Goal: Task Accomplishment & Management: Use online tool/utility

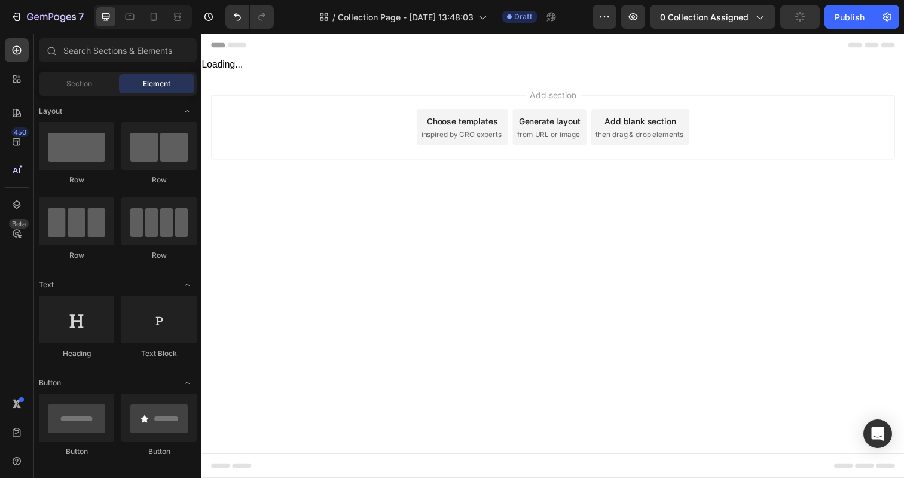
click at [507, 133] on div "Header Loading... Start with Sections from sidebar Add sections Add elements St…" at bounding box center [559, 126] width 717 height 186
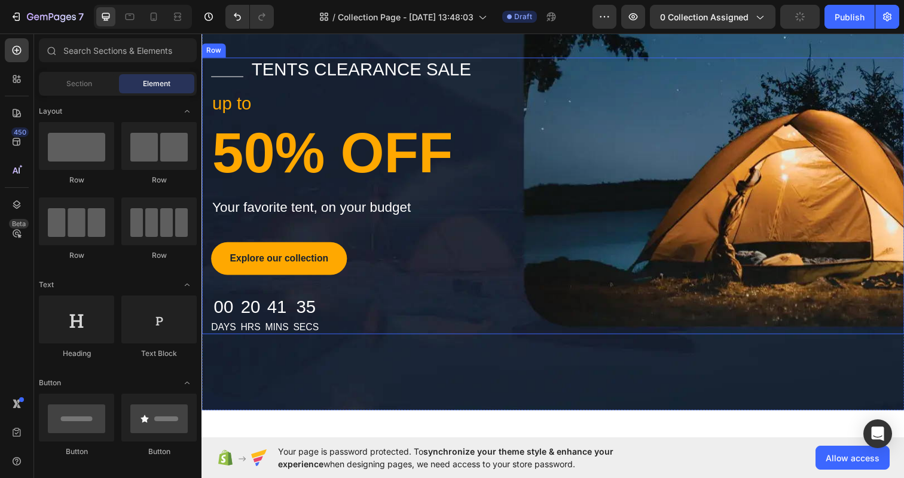
scroll to position [90, 0]
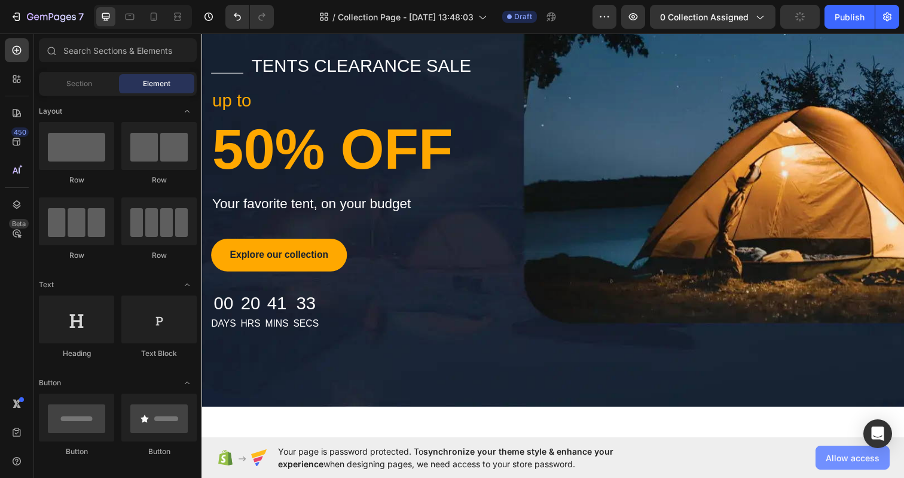
click at [865, 457] on span "Allow access" at bounding box center [852, 457] width 54 height 13
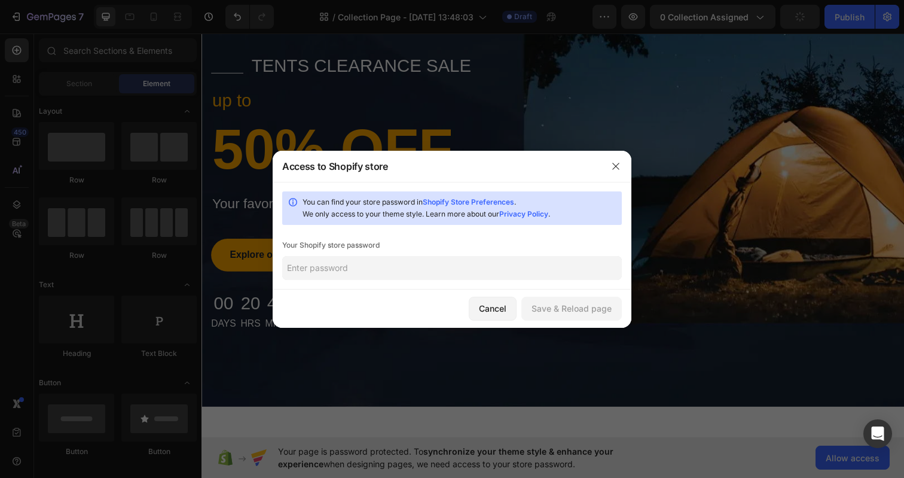
click at [443, 263] on input "text" at bounding box center [451, 268] width 339 height 24
click at [613, 162] on icon "button" at bounding box center [616, 166] width 10 height 10
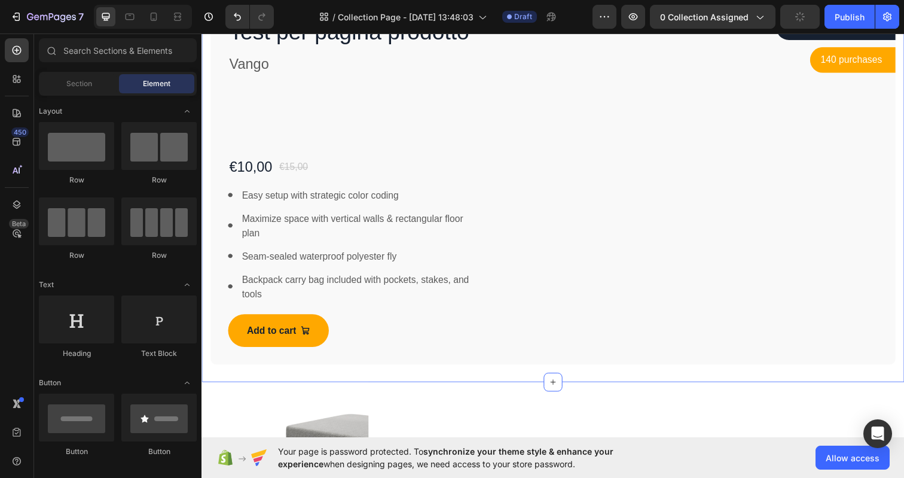
scroll to position [608, 0]
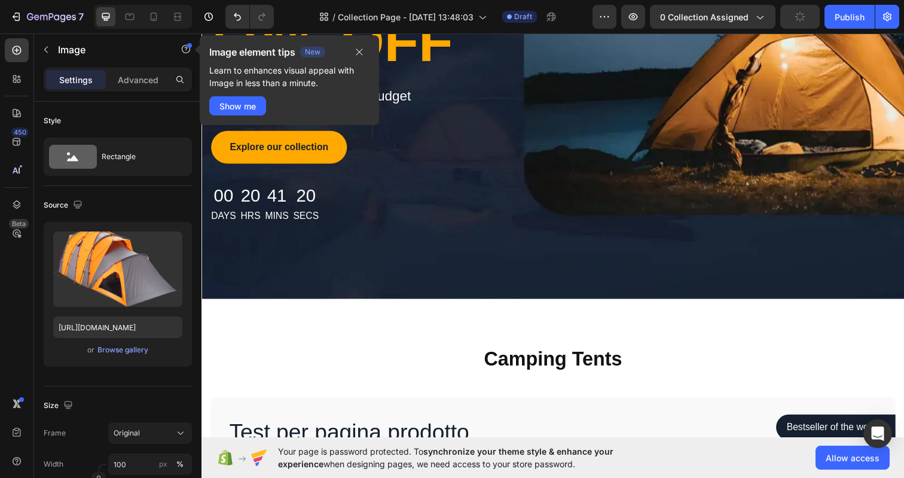
scroll to position [0, 0]
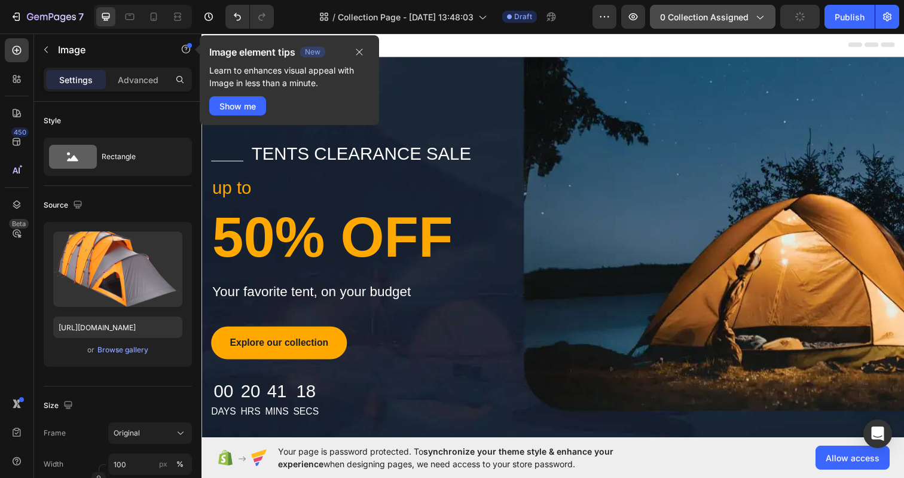
click at [706, 22] on span "0 collection assigned" at bounding box center [704, 17] width 88 height 13
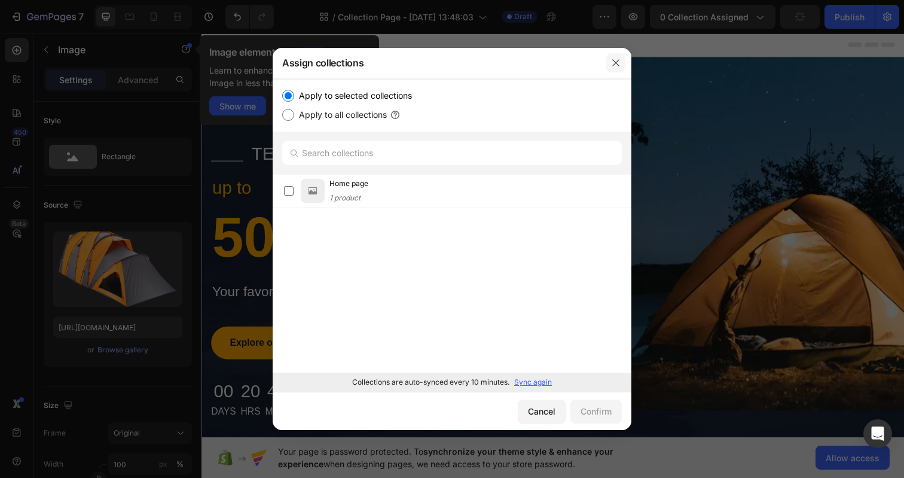
click at [617, 57] on button "button" at bounding box center [615, 62] width 19 height 19
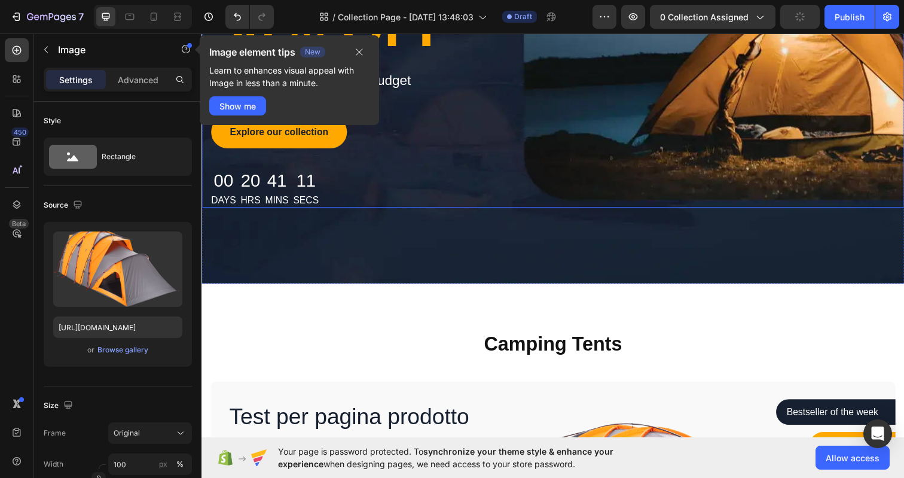
scroll to position [216, 0]
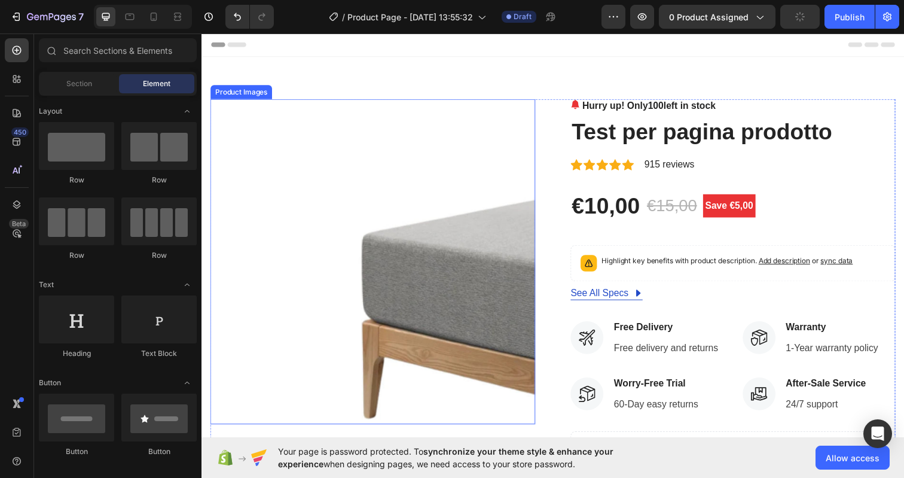
click at [463, 170] on img at bounding box center [376, 266] width 332 height 332
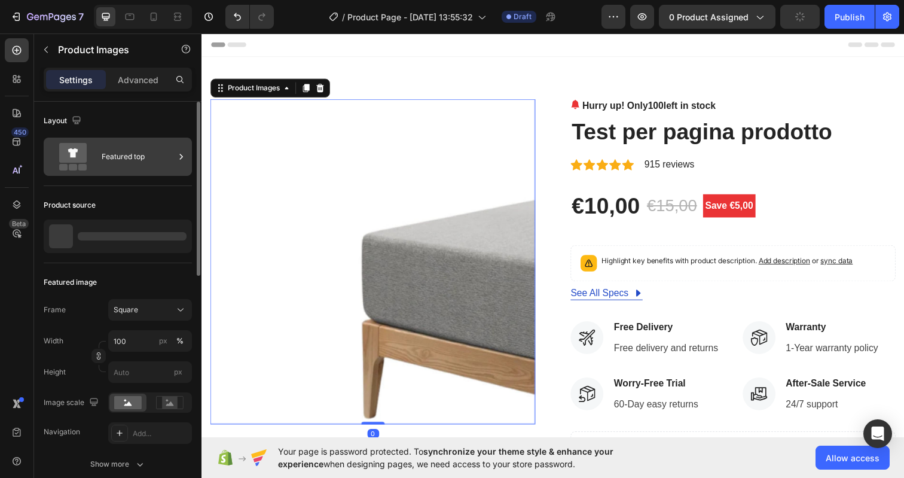
click at [169, 161] on div "Featured top" at bounding box center [138, 156] width 73 height 27
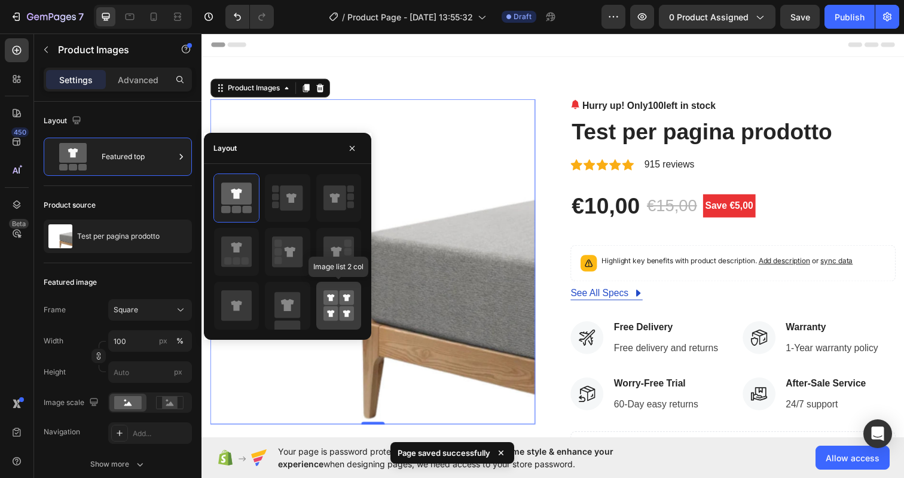
click at [336, 305] on icon at bounding box center [338, 305] width 30 height 33
type input "50"
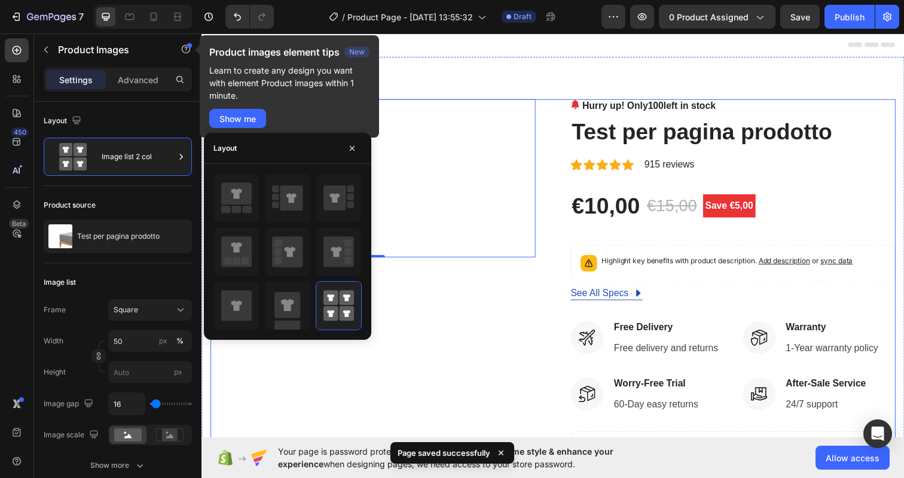
click at [561, 233] on div "Product Images 0 Hurry up! Only 100 left in stock (P) Stock Counter Test per pa…" at bounding box center [559, 378] width 699 height 556
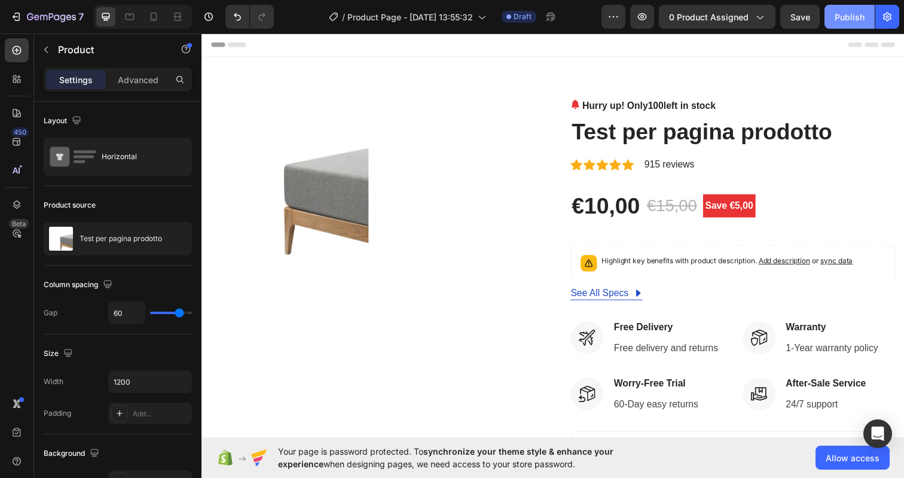
click at [858, 12] on div "Publish" at bounding box center [849, 17] width 30 height 13
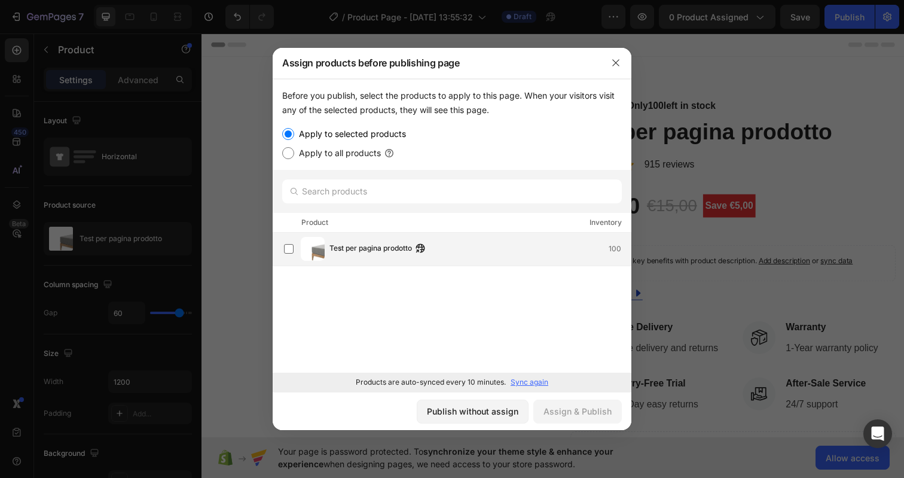
click at [372, 237] on div "Test per pagina prodotto 100" at bounding box center [457, 249] width 347 height 24
click at [577, 417] on div "Assign & Publish" at bounding box center [577, 411] width 68 height 13
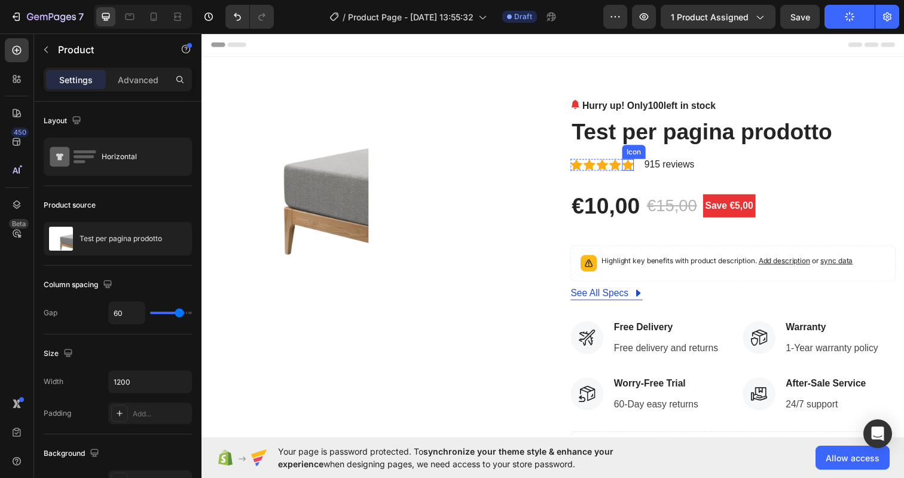
click at [631, 167] on icon at bounding box center [637, 167] width 12 height 12
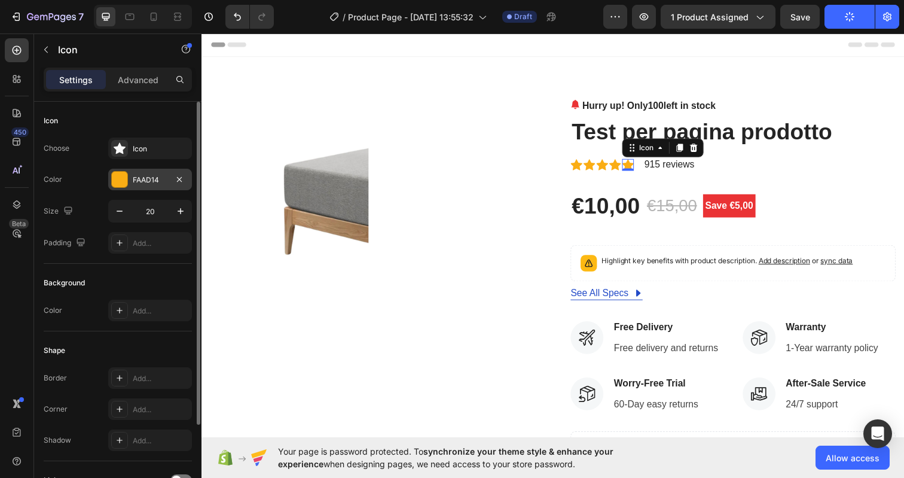
click at [113, 186] on div at bounding box center [120, 180] width 16 height 16
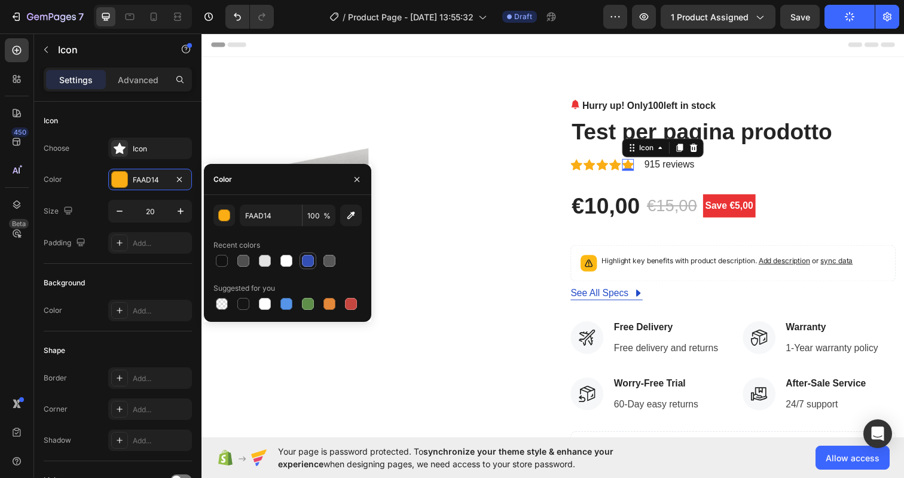
click at [316, 260] on div at bounding box center [307, 260] width 17 height 17
type input "334FB4"
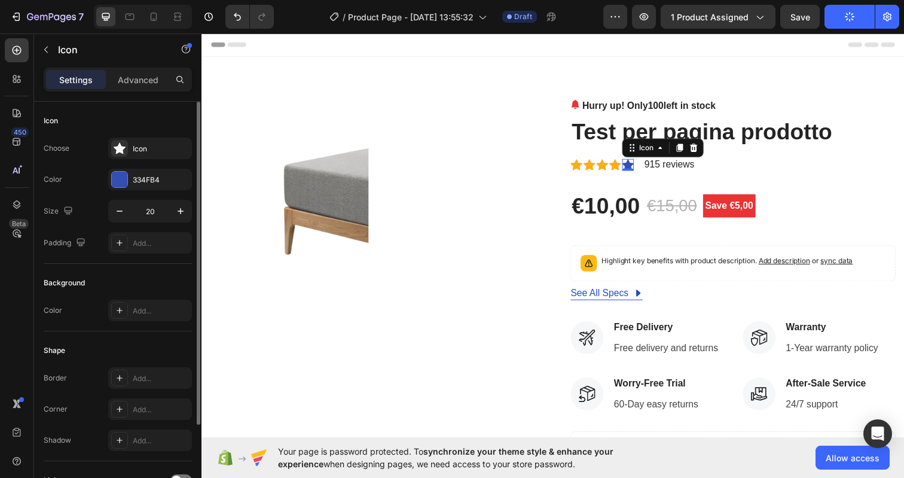
click at [100, 171] on div "Color 334FB4" at bounding box center [118, 180] width 148 height 22
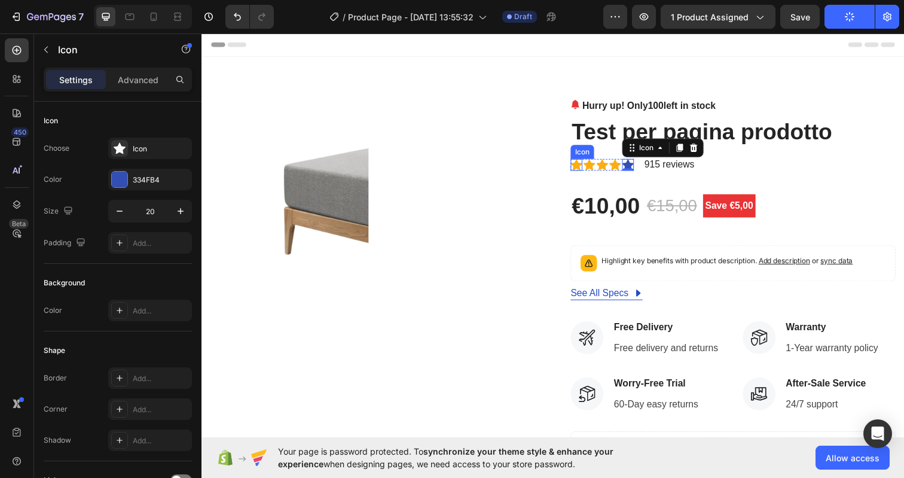
click at [578, 165] on icon at bounding box center [584, 166] width 12 height 11
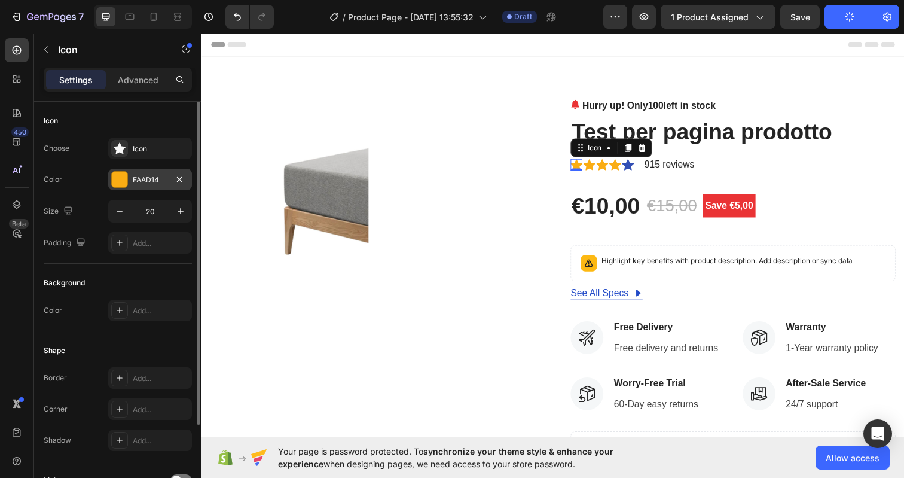
click at [124, 179] on div at bounding box center [120, 180] width 16 height 16
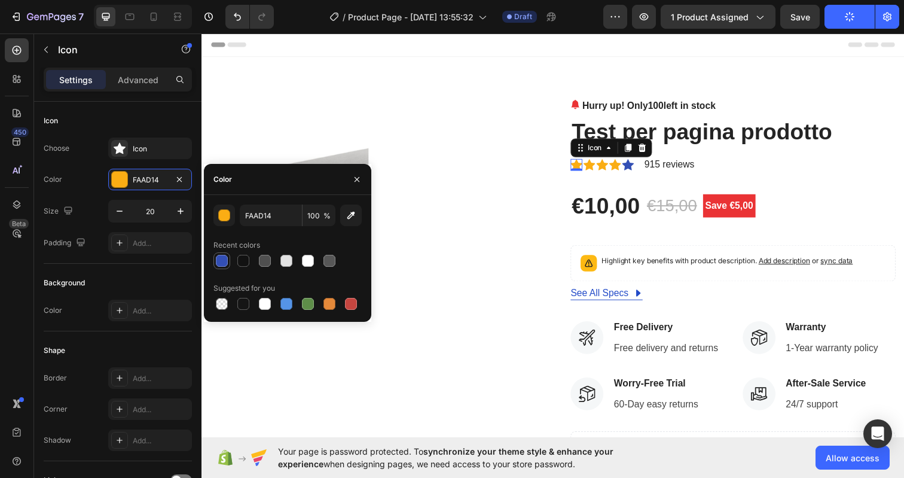
click at [222, 264] on div at bounding box center [222, 261] width 12 height 12
type input "334FB4"
click at [594, 169] on div "Icon" at bounding box center [597, 167] width 12 height 12
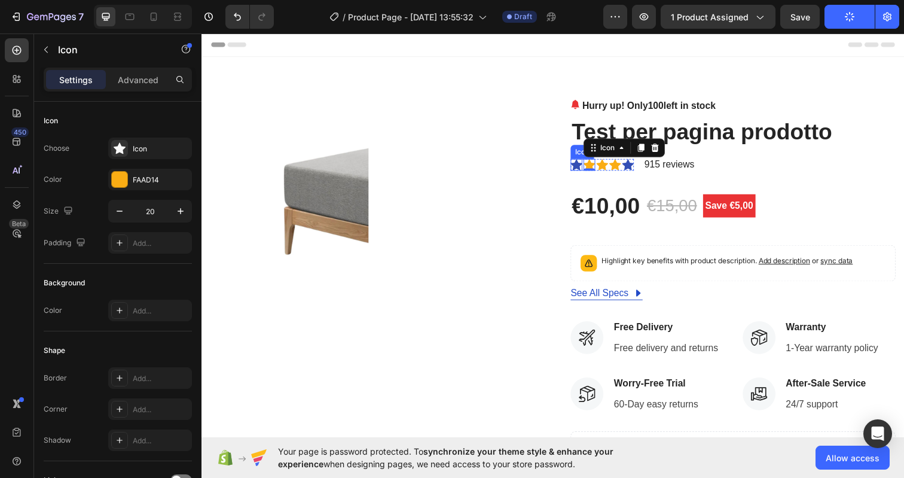
click at [581, 169] on div "Icon" at bounding box center [584, 167] width 12 height 12
click at [634, 151] on icon at bounding box center [637, 150] width 7 height 8
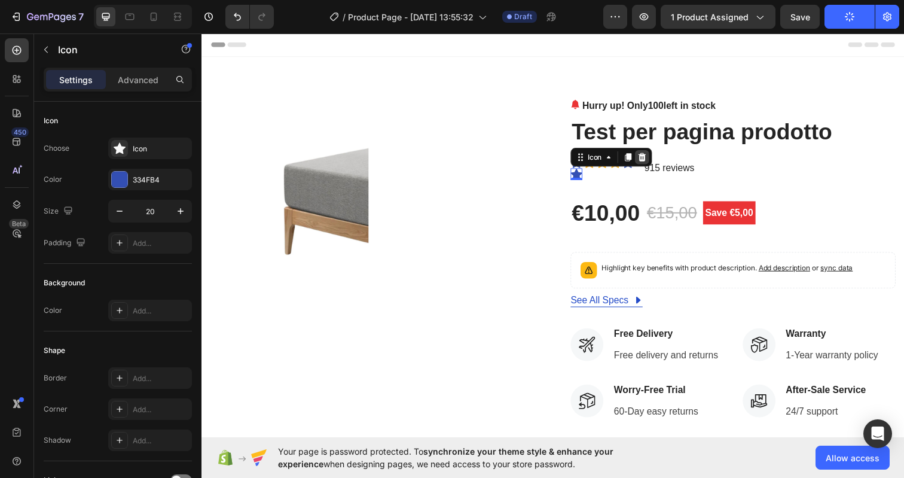
click at [647, 163] on icon at bounding box center [651, 159] width 8 height 8
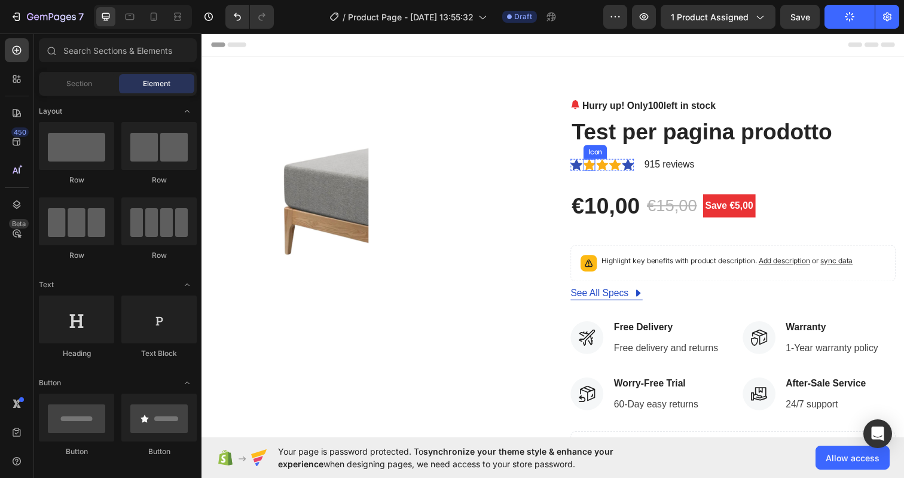
click at [592, 165] on icon at bounding box center [597, 166] width 12 height 11
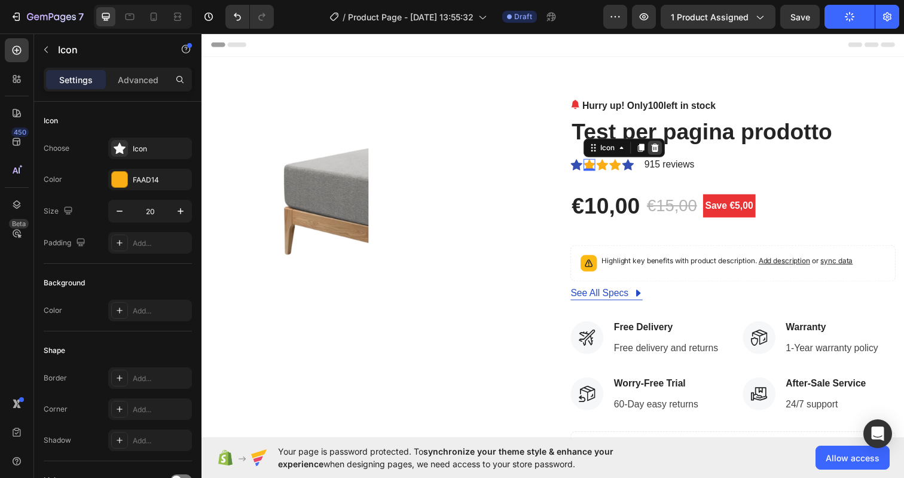
click at [662, 151] on icon at bounding box center [664, 149] width 8 height 8
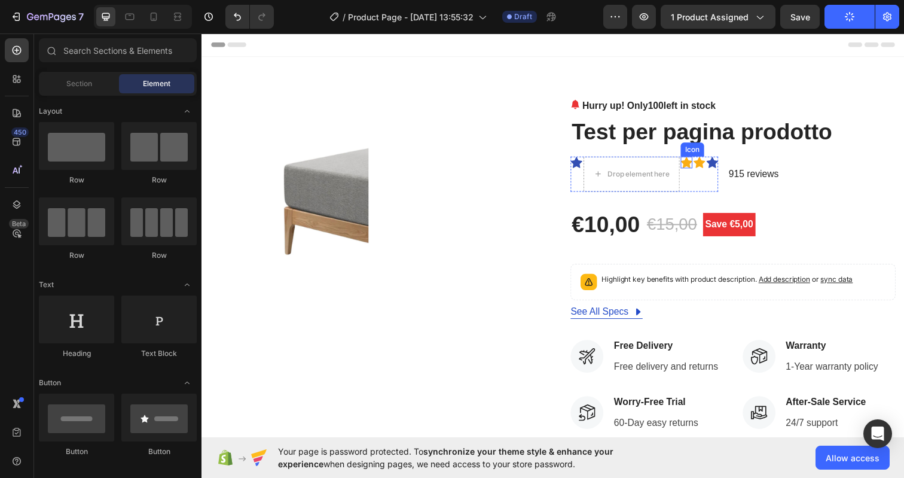
click at [692, 166] on icon at bounding box center [696, 164] width 12 height 11
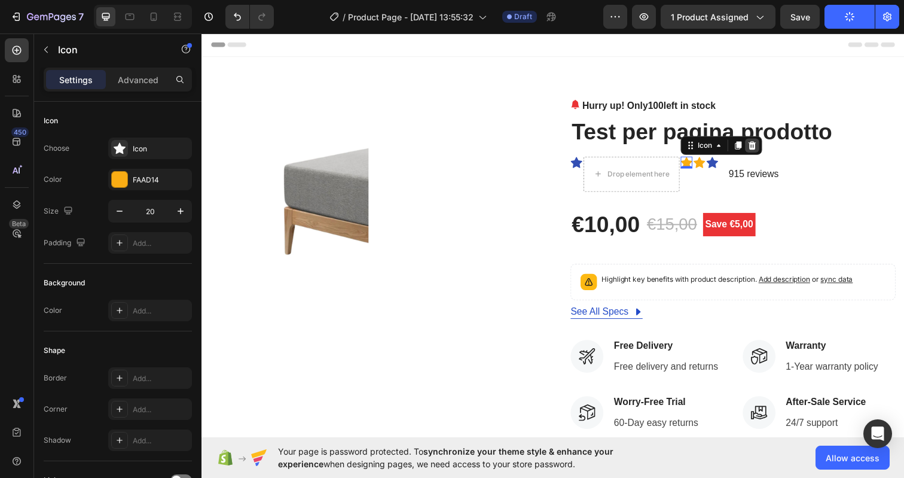
click at [760, 148] on icon at bounding box center [764, 147] width 8 height 8
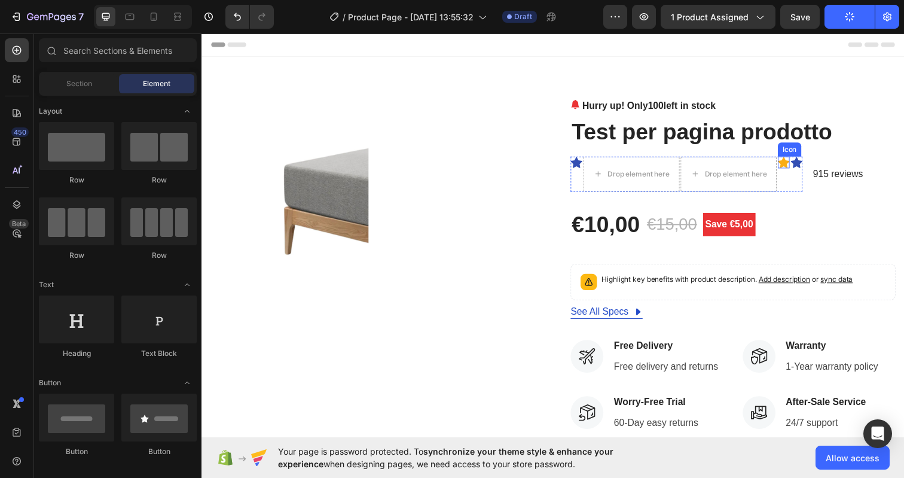
click at [792, 166] on icon at bounding box center [796, 164] width 12 height 11
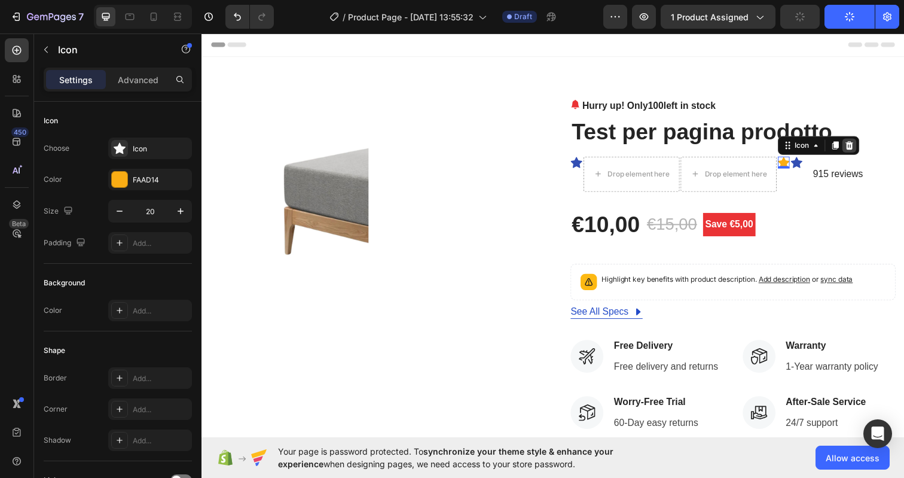
click at [859, 148] on icon at bounding box center [863, 147] width 8 height 8
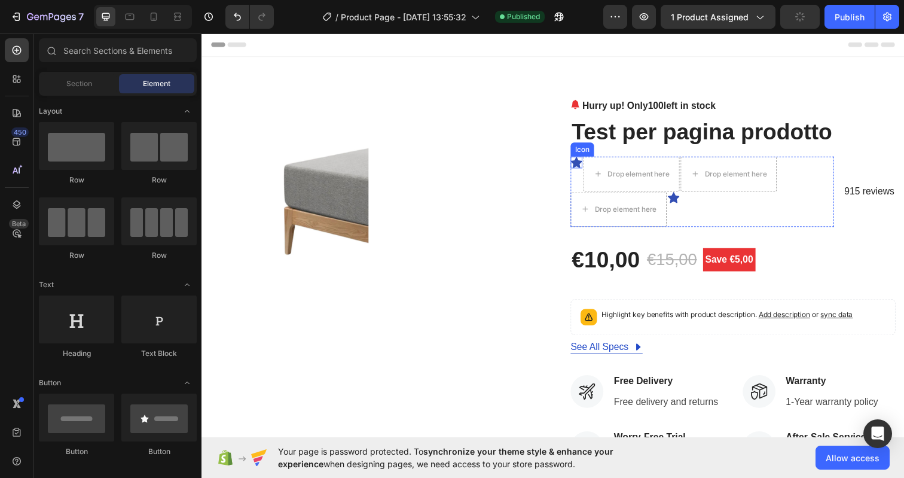
click at [579, 167] on icon at bounding box center [584, 164] width 12 height 11
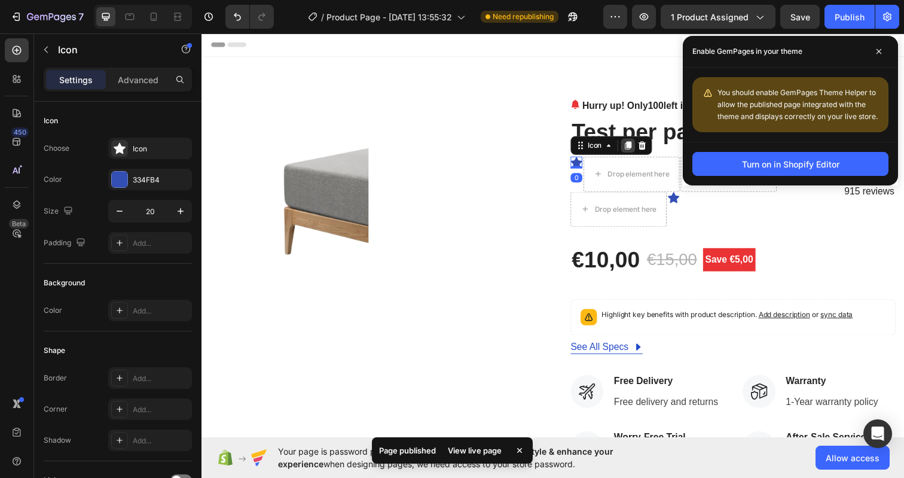
click at [638, 149] on div at bounding box center [636, 147] width 14 height 14
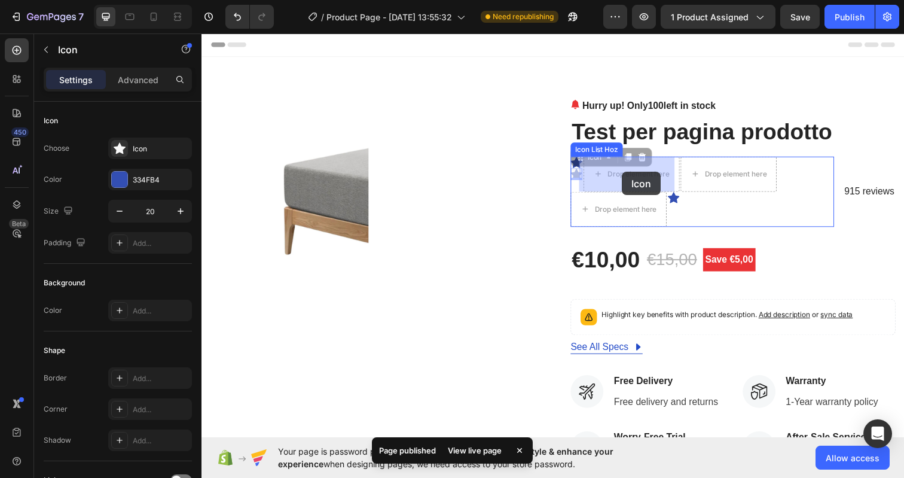
drag, startPoint x: 583, startPoint y: 157, endPoint x: 625, endPoint y: 178, distance: 47.6
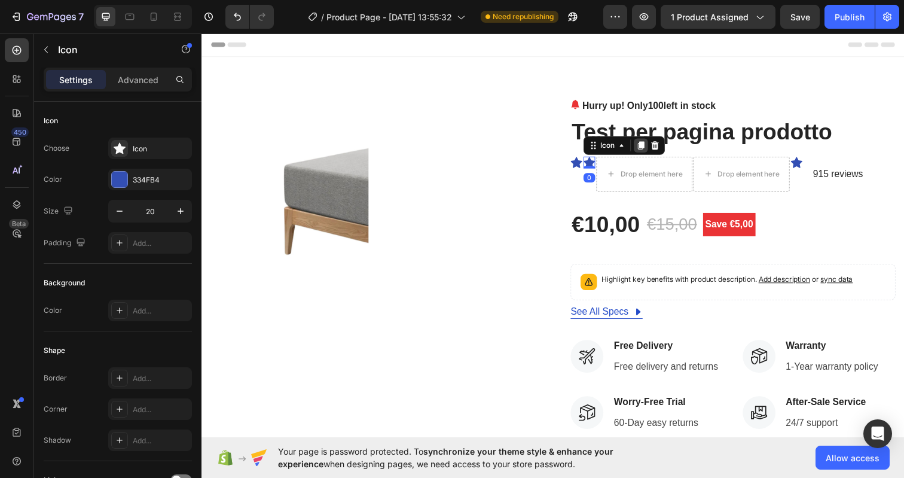
click at [645, 146] on icon at bounding box center [650, 148] width 10 height 10
drag, startPoint x: 595, startPoint y: 162, endPoint x: 619, endPoint y: 170, distance: 25.1
click at [619, 170] on div "Icon Icon Icon 0 Icon 0 Drop element here Drop element here Icon" at bounding box center [696, 177] width 237 height 36
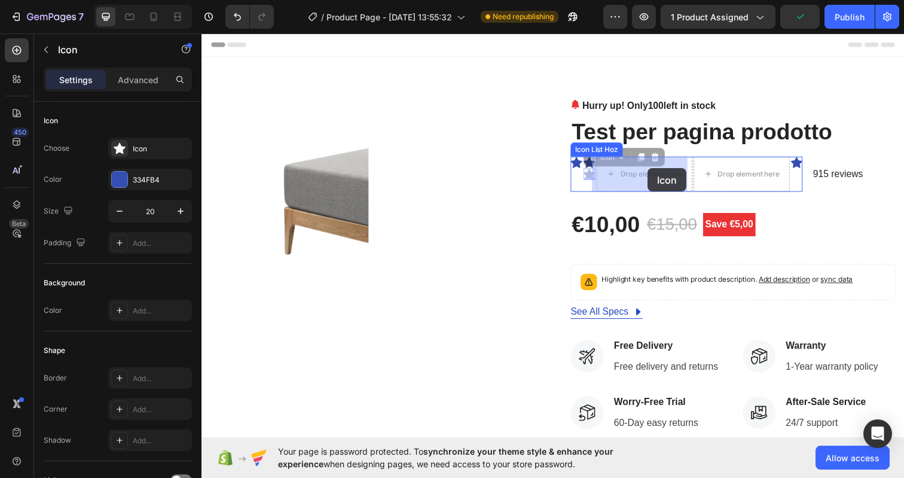
drag, startPoint x: 595, startPoint y: 160, endPoint x: 655, endPoint y: 170, distance: 61.2
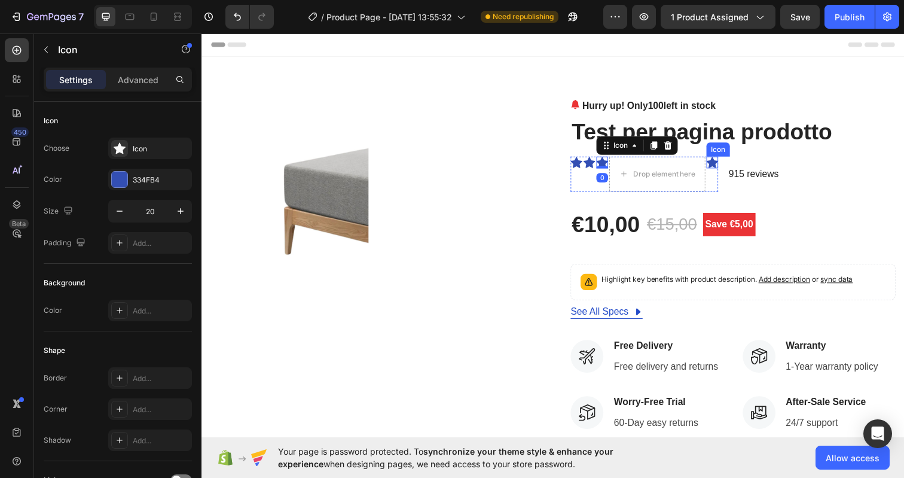
click at [721, 166] on div "Icon" at bounding box center [723, 165] width 12 height 12
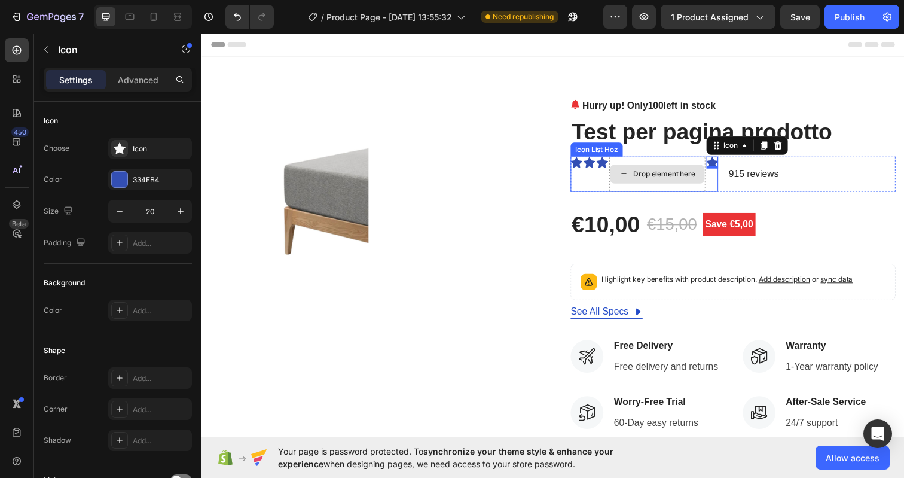
drag, startPoint x: 773, startPoint y: 149, endPoint x: 650, endPoint y: 184, distance: 128.5
click at [650, 184] on div "Icon Icon Icon Drop element here Icon 0" at bounding box center [653, 177] width 151 height 36
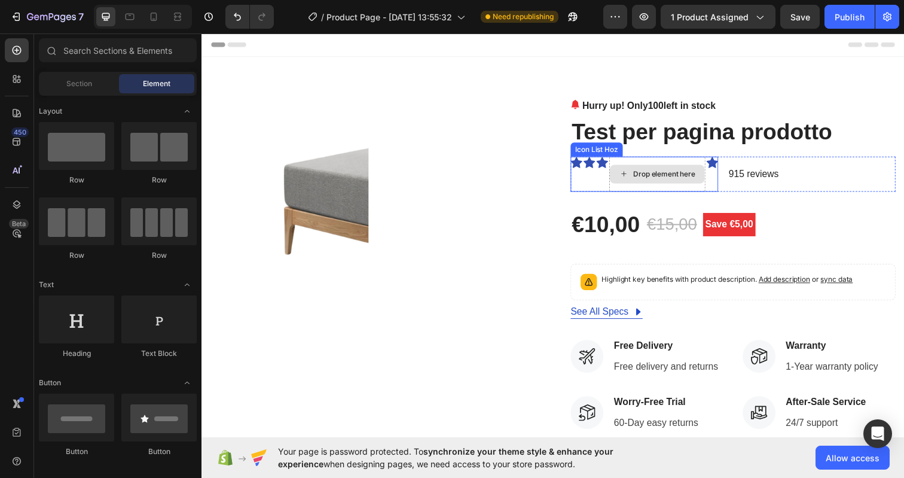
click at [650, 184] on div "Drop element here" at bounding box center [666, 176] width 97 height 19
click at [721, 167] on icon at bounding box center [723, 165] width 12 height 12
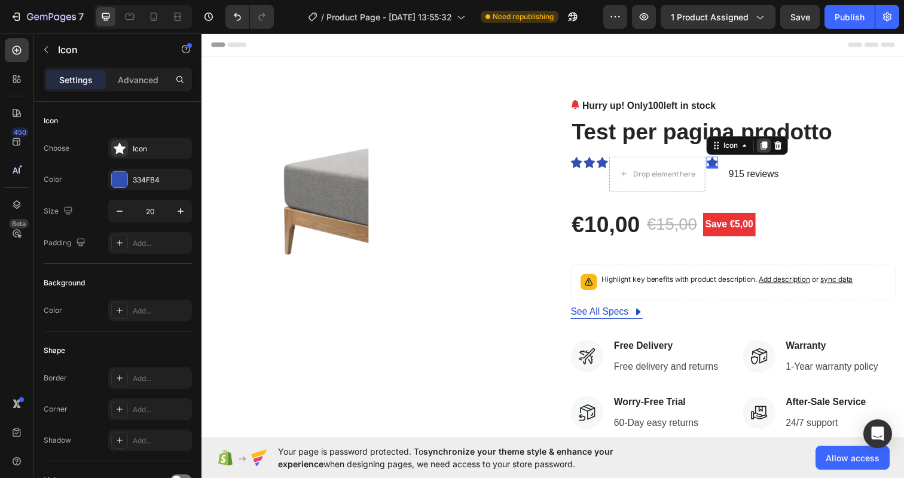
click at [776, 151] on div at bounding box center [775, 147] width 14 height 14
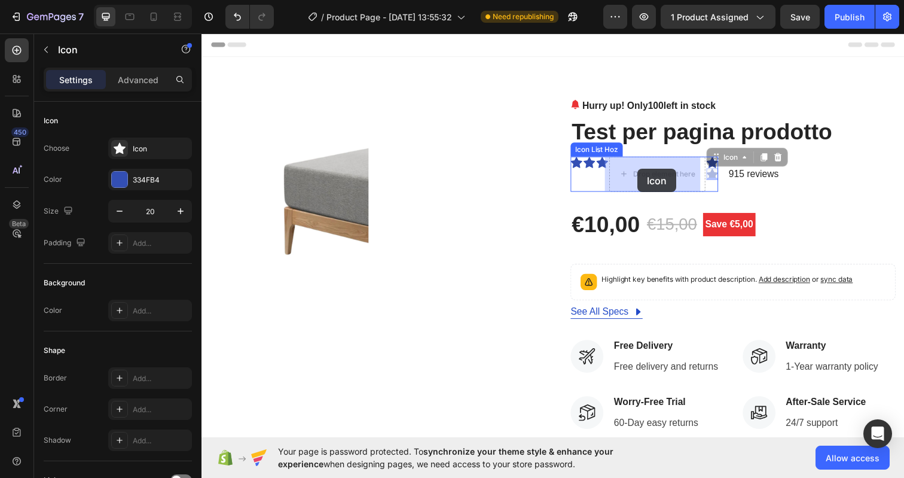
drag, startPoint x: 733, startPoint y: 160, endPoint x: 646, endPoint y: 171, distance: 87.9
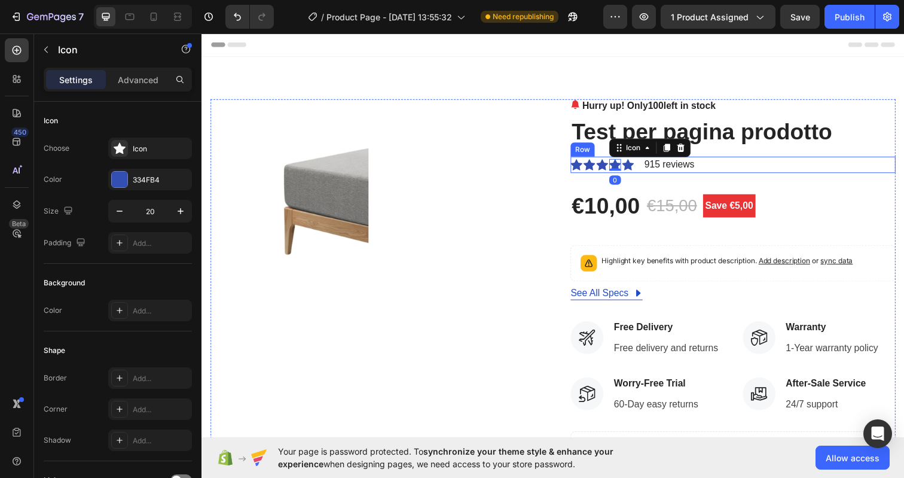
click at [763, 163] on div "Icon Icon Icon Icon 0 Icon Icon List Hoz 915 reviews Text block Row" at bounding box center [744, 167] width 332 height 17
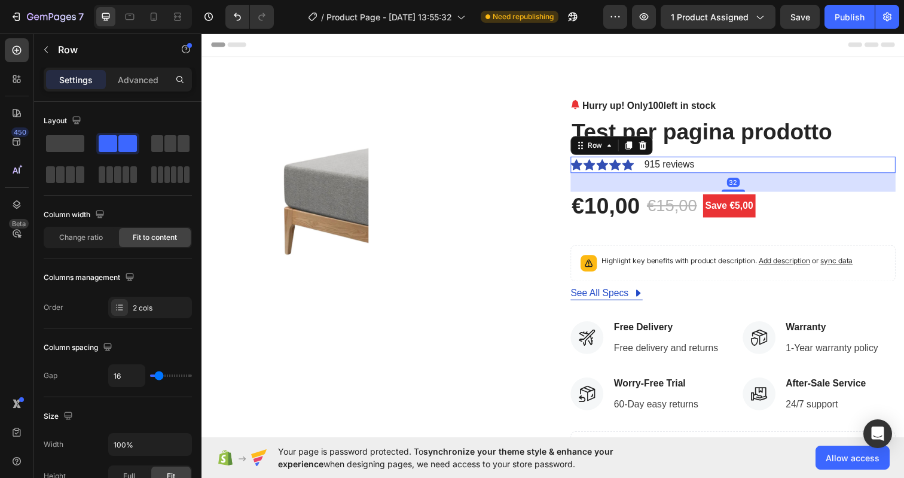
click at [764, 167] on div "Icon Icon Icon Icon Icon Icon List Hoz 915 reviews Text block Row 32" at bounding box center [744, 167] width 332 height 17
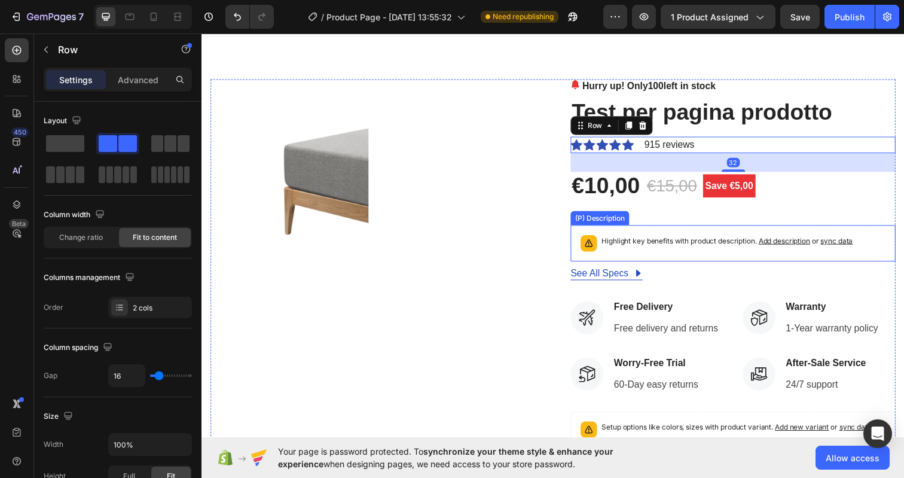
scroll to position [22, 0]
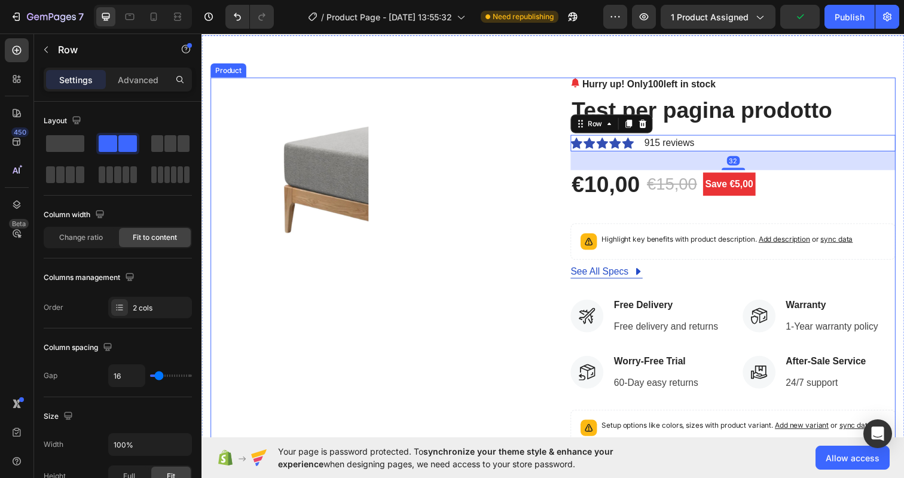
click at [698, 233] on div "Highlight key benefits with product description. Add description or sync data" at bounding box center [743, 246] width 321 height 26
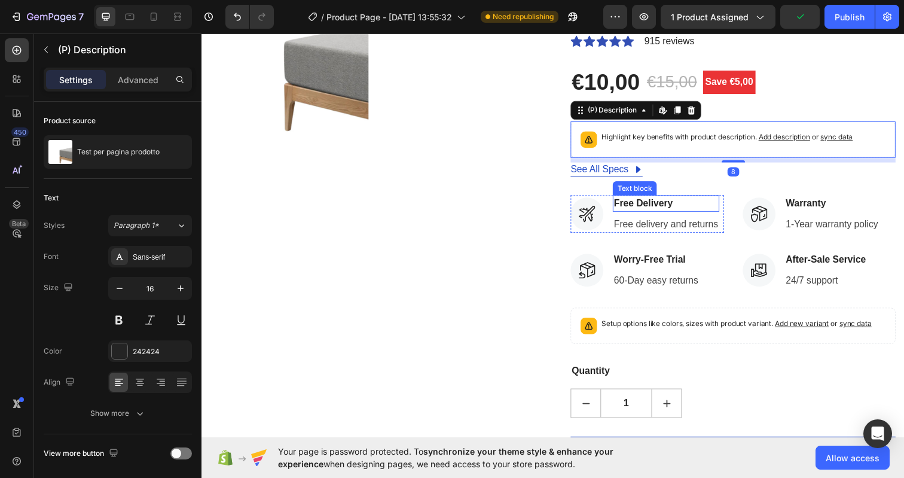
scroll to position [209, 0]
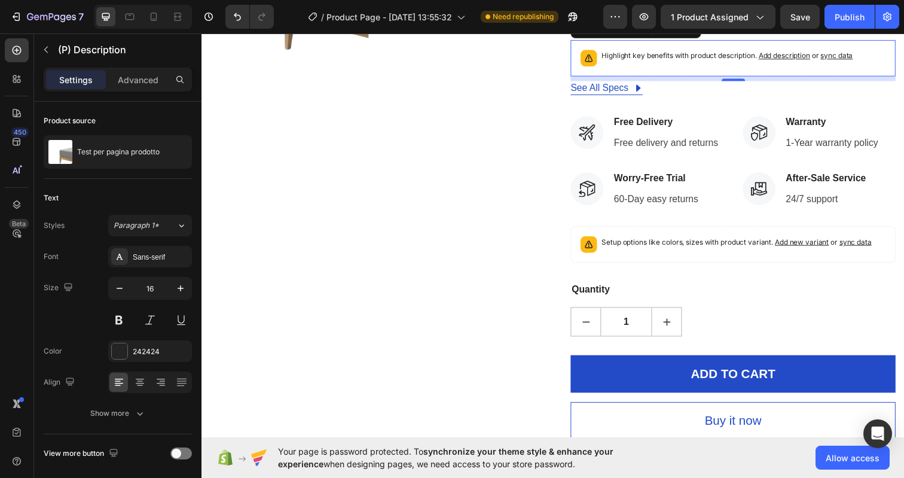
click at [799, 59] on span "Add description" at bounding box center [796, 55] width 53 height 9
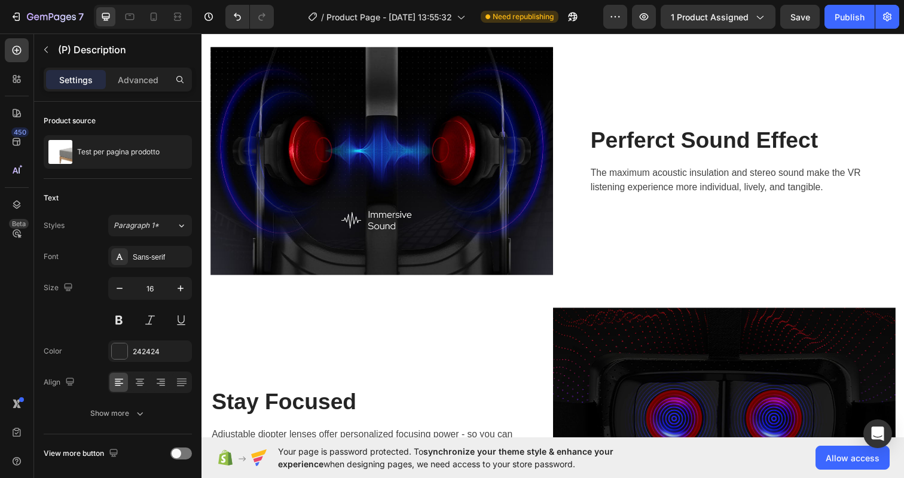
scroll to position [1629, 0]
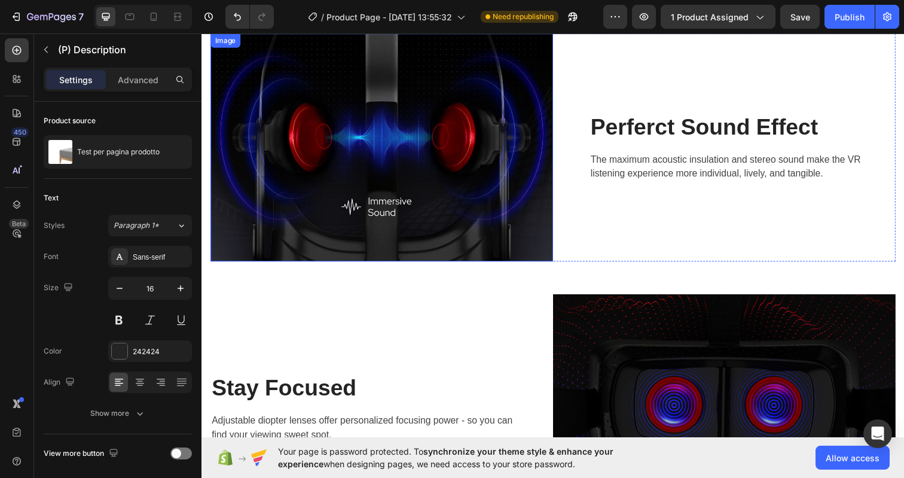
click at [494, 198] on img at bounding box center [385, 149] width 350 height 233
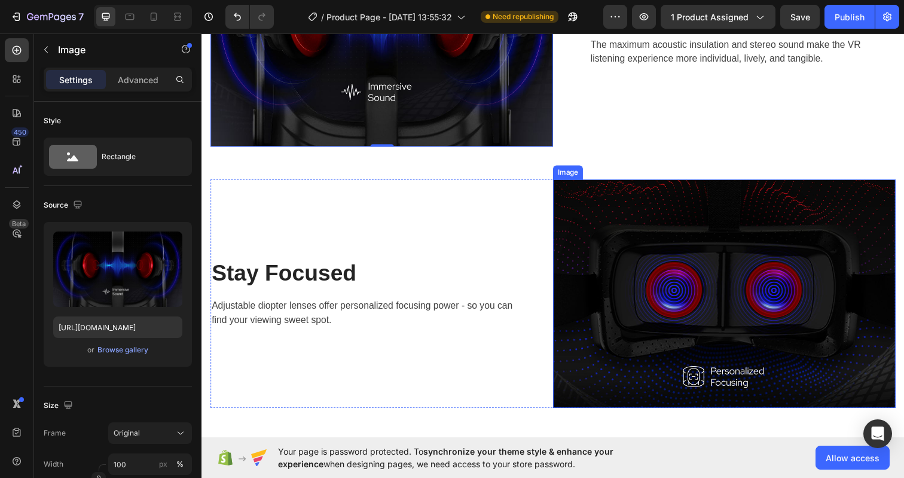
click at [671, 255] on img at bounding box center [735, 298] width 350 height 233
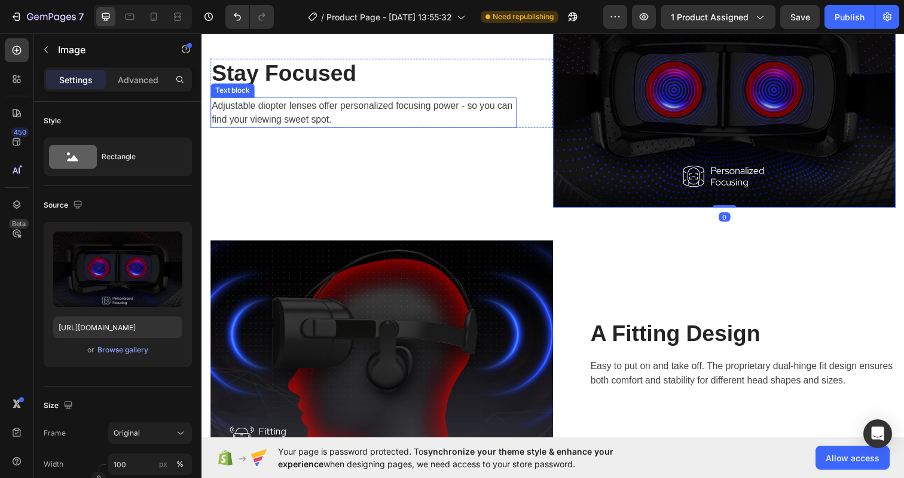
scroll to position [2079, 0]
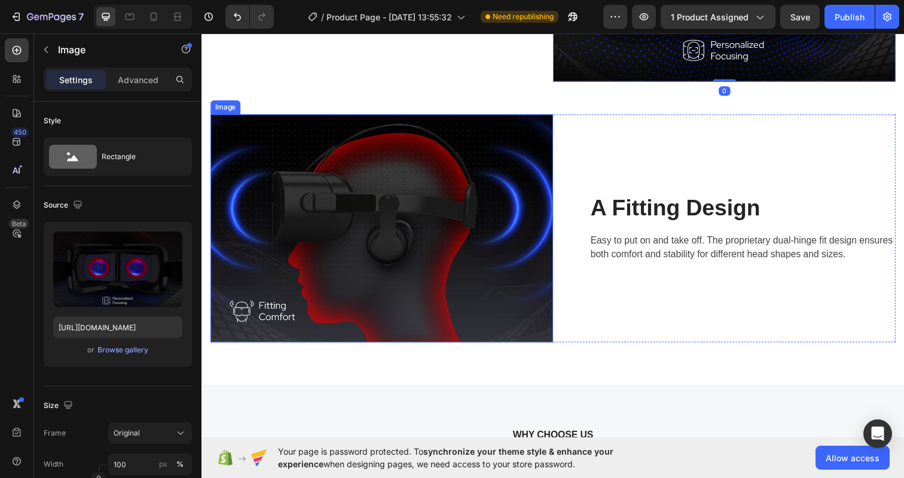
click at [444, 272] on img at bounding box center [385, 232] width 350 height 233
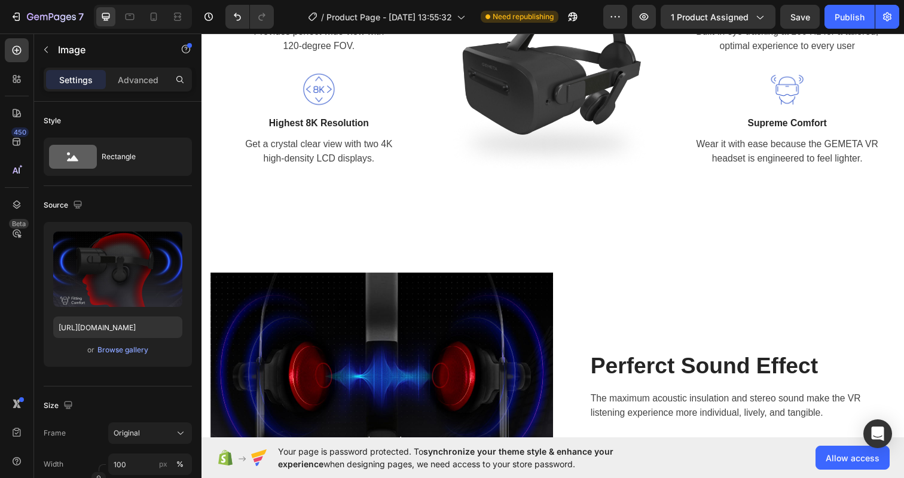
scroll to position [1359, 0]
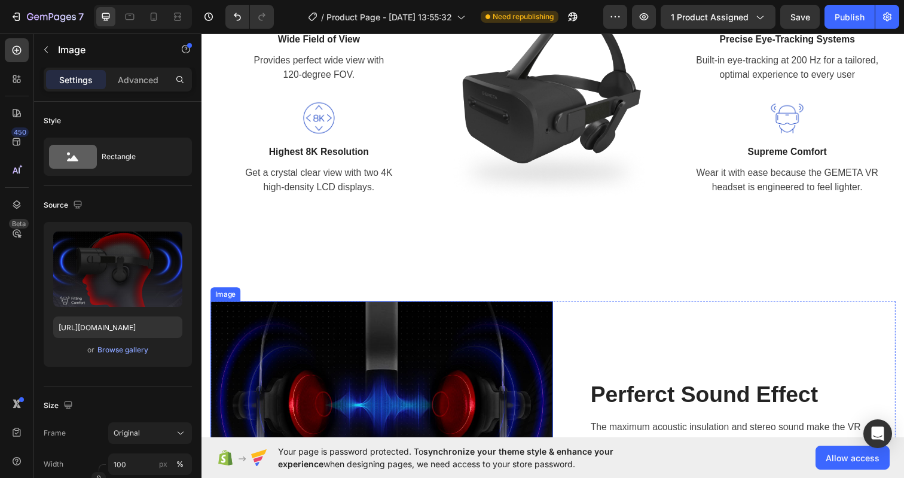
click at [377, 359] on img at bounding box center [385, 423] width 350 height 233
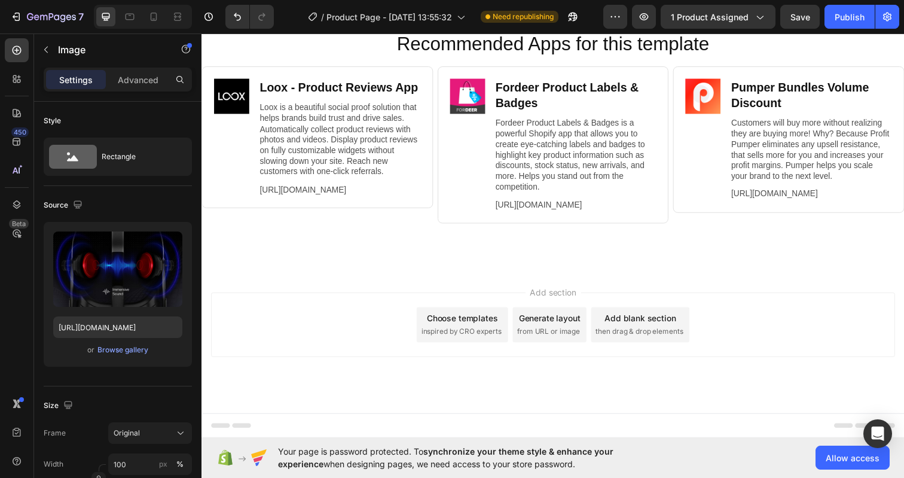
scroll to position [5300, 0]
drag, startPoint x: 853, startPoint y: 17, endPoint x: 654, endPoint y: 3, distance: 199.5
click at [853, 17] on div "Publish" at bounding box center [849, 17] width 30 height 13
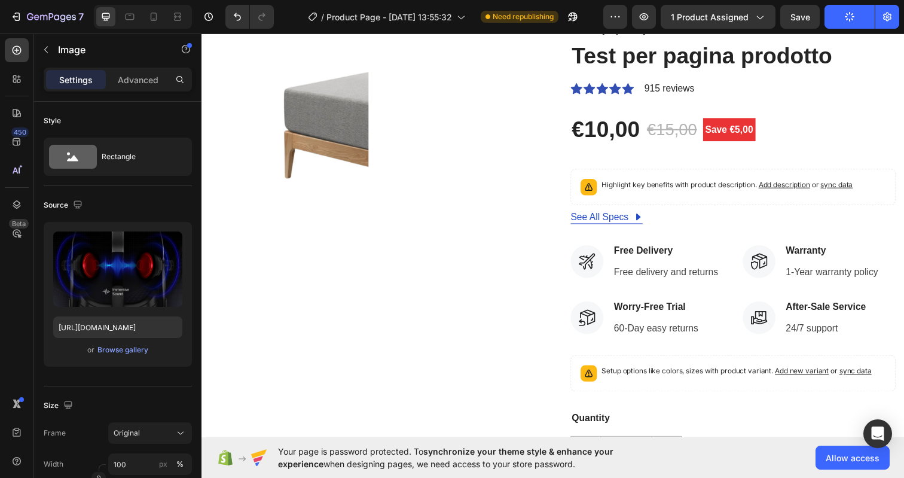
scroll to position [0, 0]
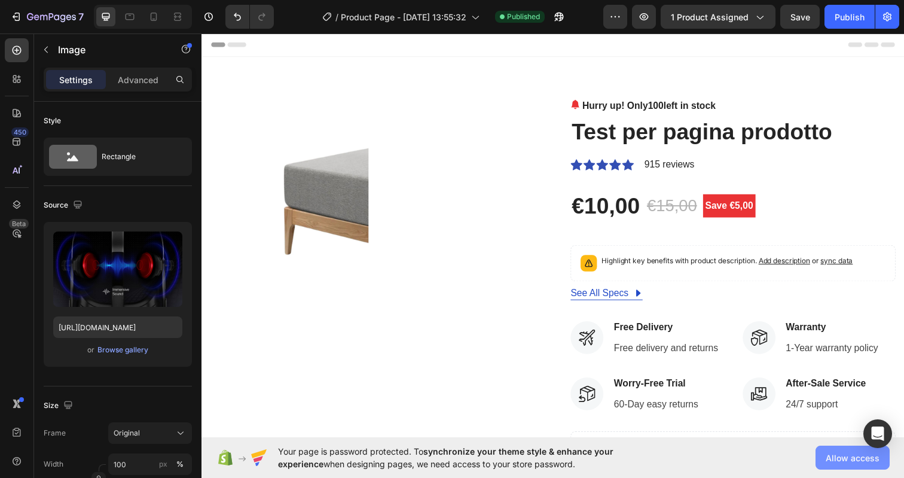
click at [841, 454] on span "Allow access" at bounding box center [852, 457] width 54 height 13
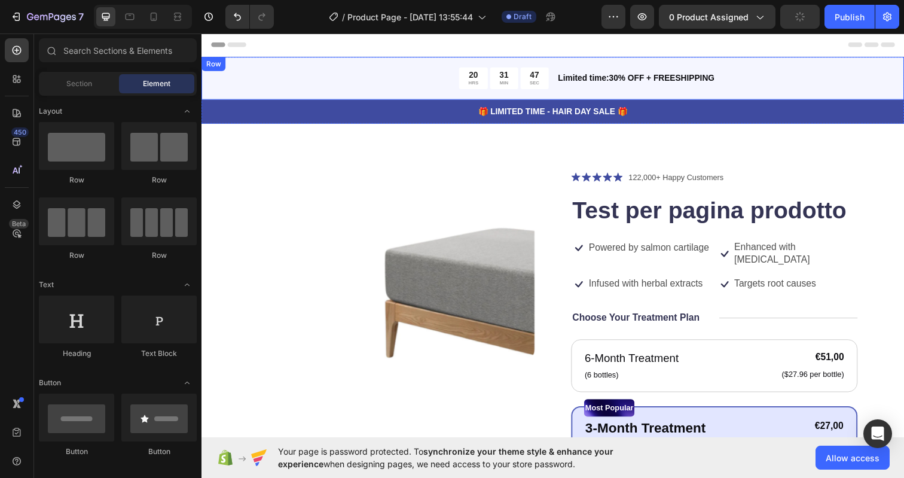
click at [767, 60] on div "20 HRS 31 MIN 47 SEC Countdown Timer Limited time:30% OFF + FREESHIPPING Text B…" at bounding box center [559, 79] width 717 height 44
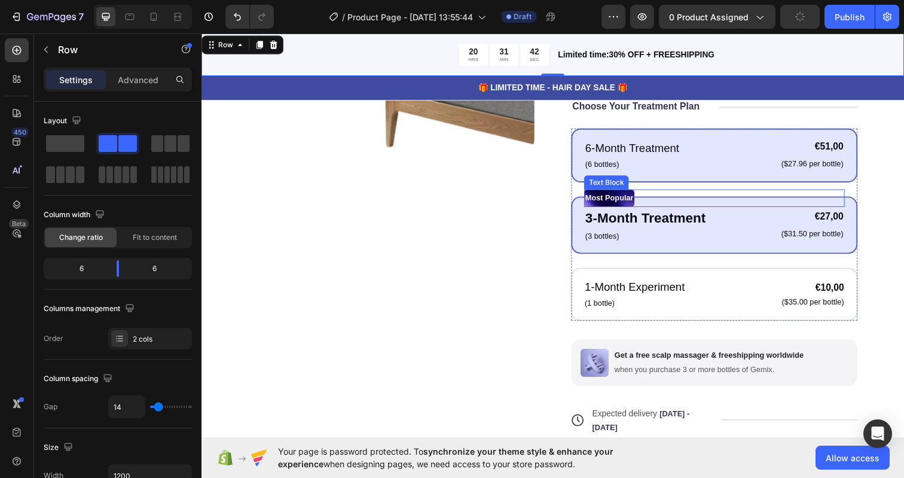
scroll to position [45, 0]
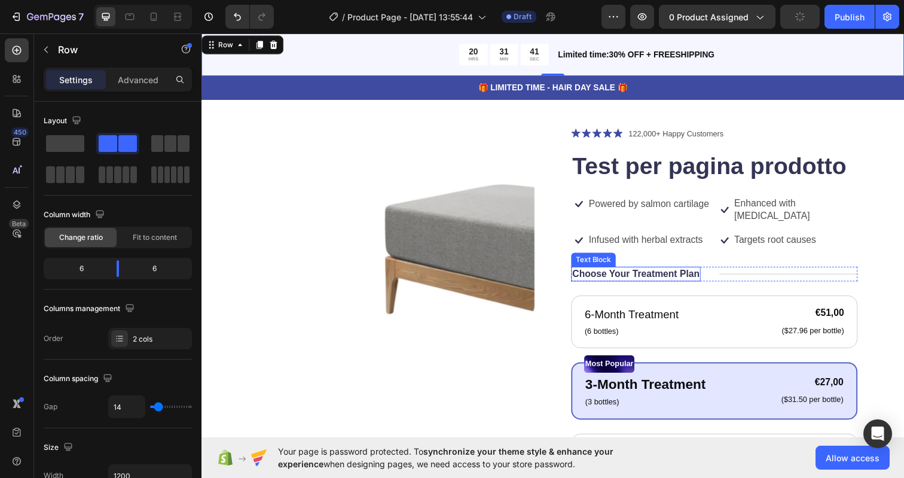
click at [692, 280] on p "Choose Your Treatment Plan" at bounding box center [645, 279] width 130 height 13
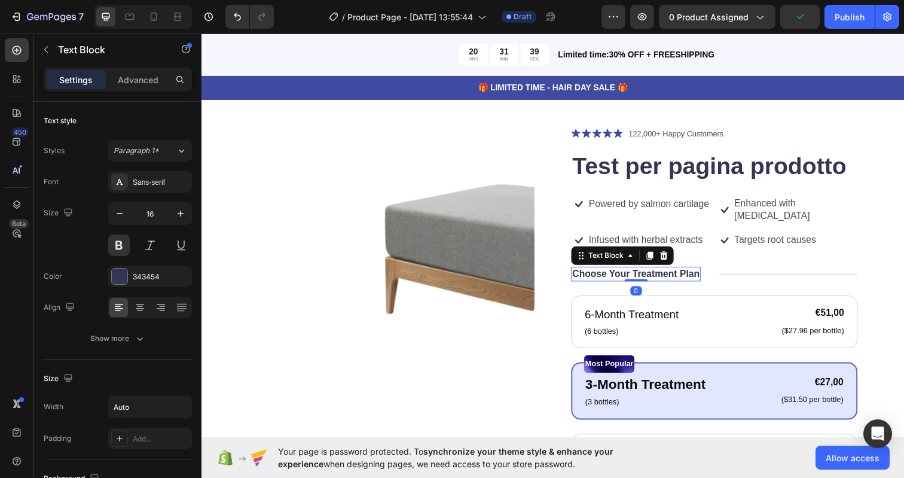
click at [625, 276] on p "Choose Your Treatment Plan" at bounding box center [645, 279] width 130 height 13
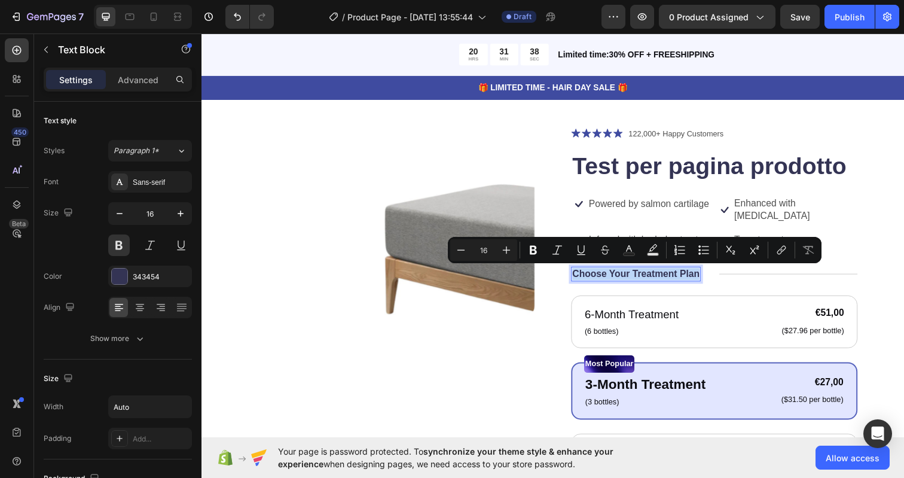
click at [625, 276] on p "Choose Your Treatment Plan" at bounding box center [645, 279] width 130 height 13
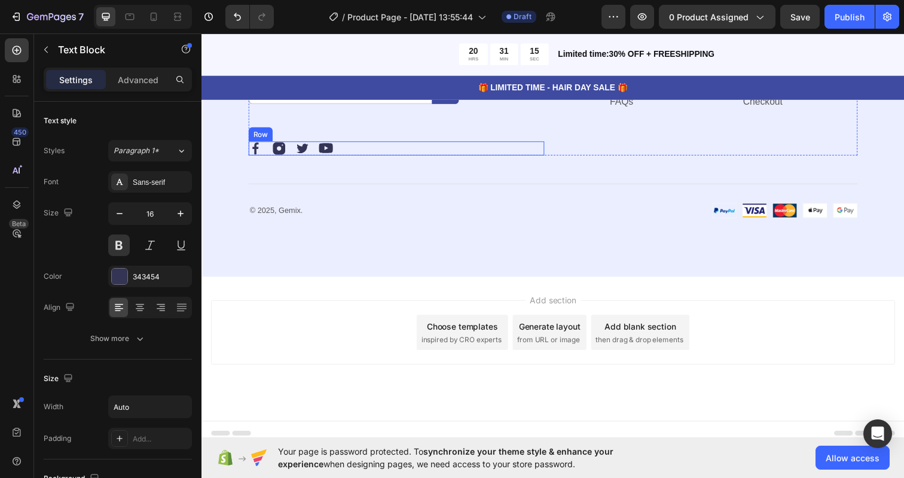
scroll to position [3666, 0]
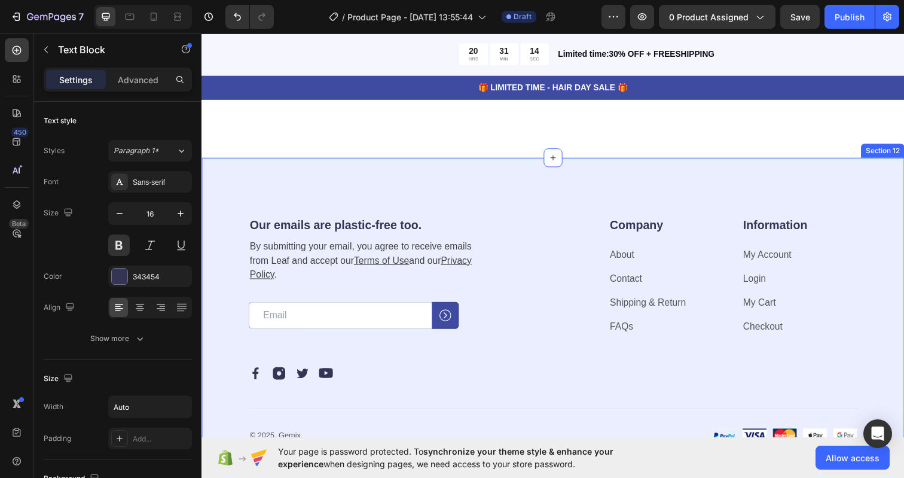
click at [442, 305] on div "Our emails are plastic-free too. Heading By submitting your email, you agree to…" at bounding box center [559, 335] width 717 height 351
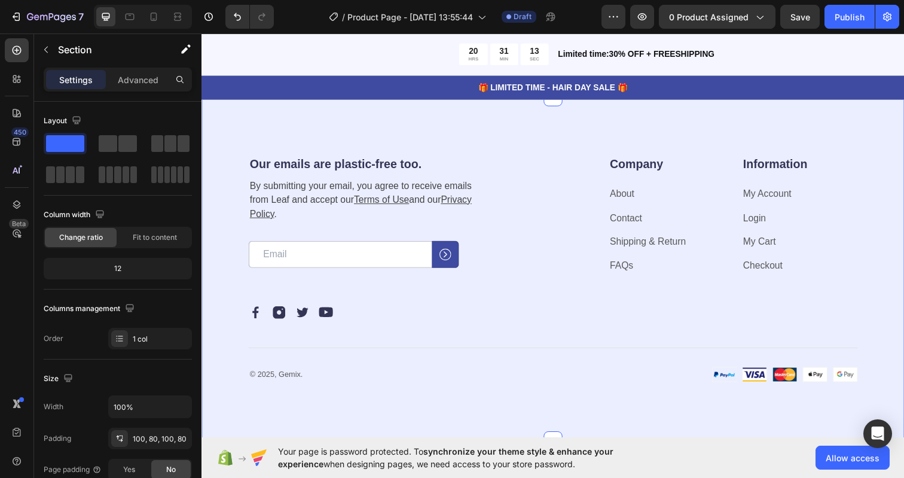
scroll to position [3750, 0]
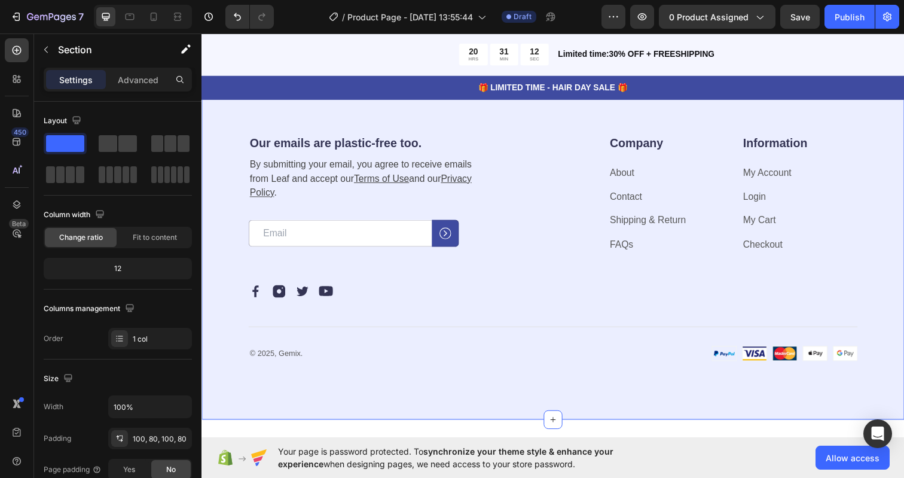
click at [903, 69] on icon at bounding box center [909, 65] width 8 height 8
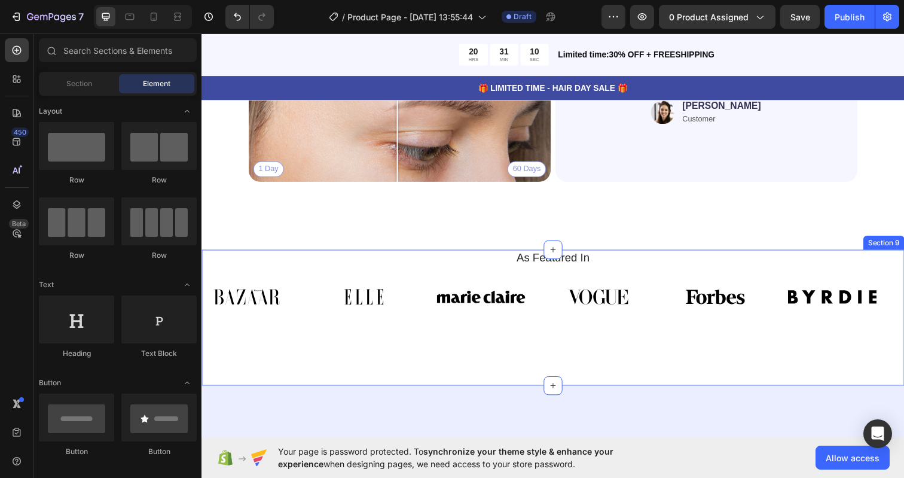
scroll to position [2639, 0]
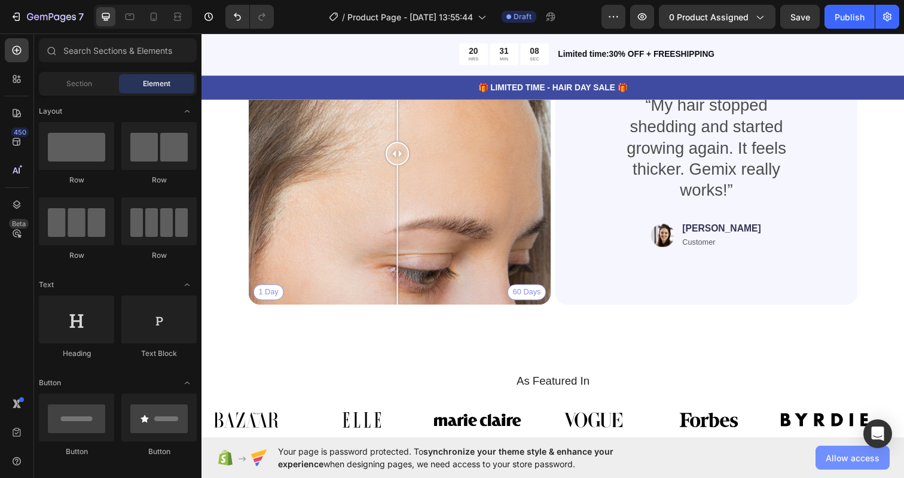
click at [825, 458] on button "Allow access" at bounding box center [852, 457] width 74 height 24
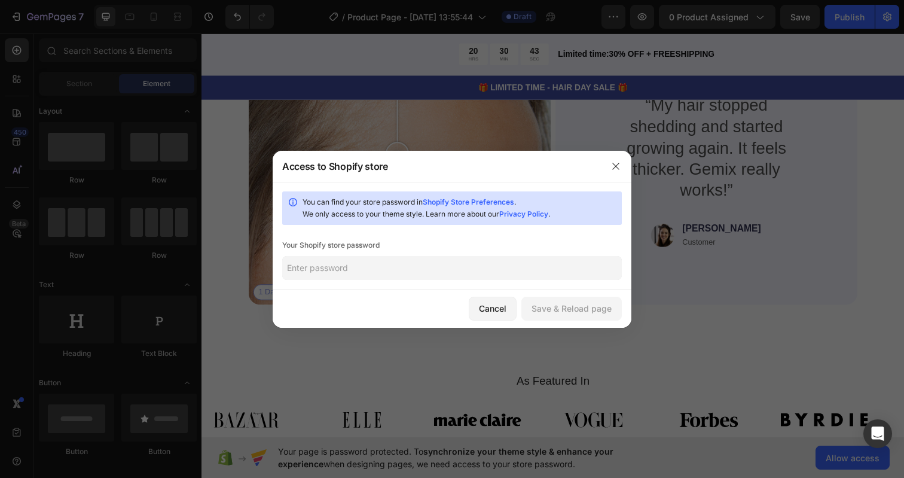
paste input "stonivestage"
type input "stonivestage"
click at [556, 307] on div "Save & Reload page" at bounding box center [571, 308] width 80 height 13
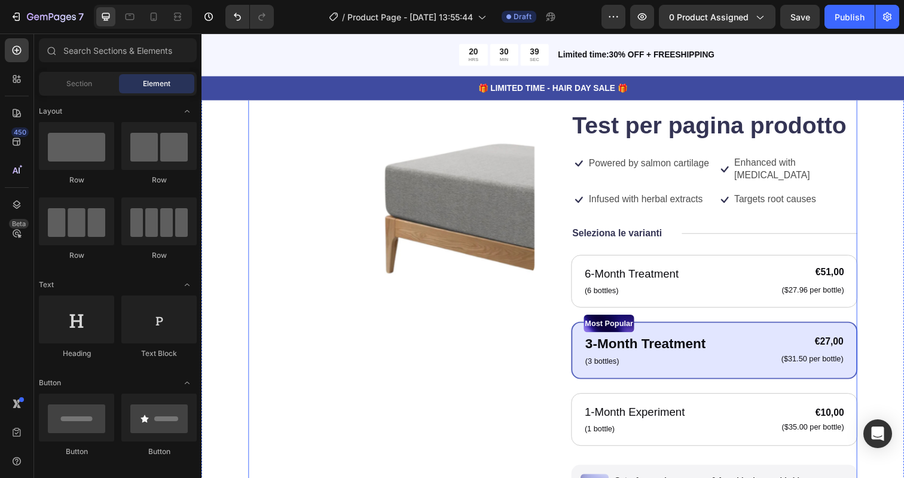
scroll to position [0, 0]
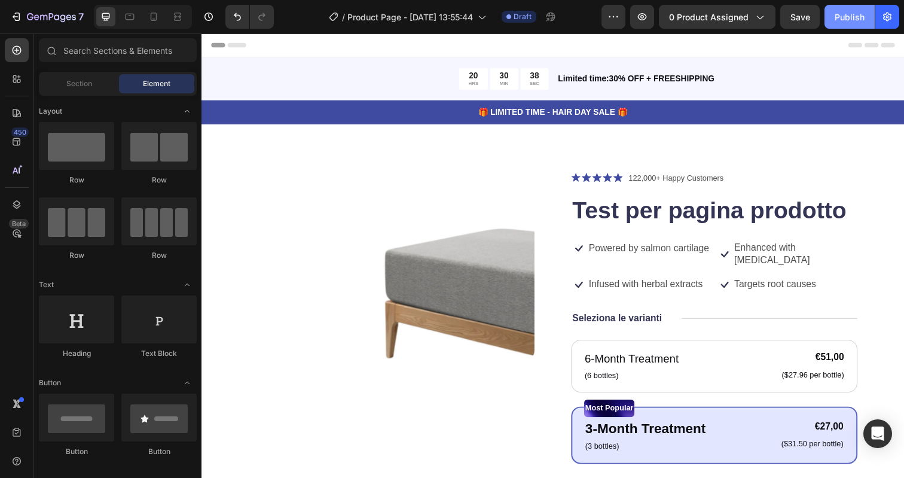
click at [855, 11] on div "Publish" at bounding box center [849, 17] width 30 height 13
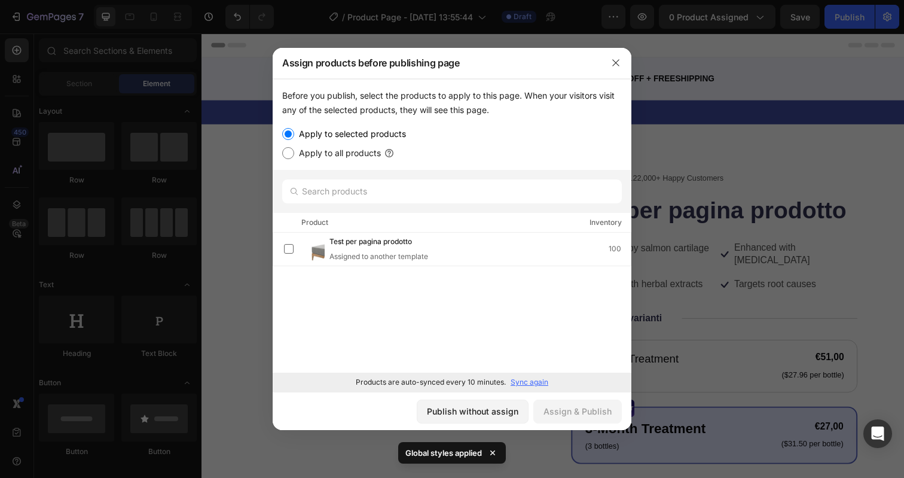
click at [317, 157] on label "Apply to all products" at bounding box center [337, 153] width 87 height 14
click at [294, 157] on input "Apply to all products" at bounding box center [288, 153] width 12 height 12
radio input "true"
click at [348, 127] on label "Apply to selected products" at bounding box center [350, 134] width 112 height 14
click at [294, 128] on input "Apply to selected products" at bounding box center [288, 134] width 12 height 12
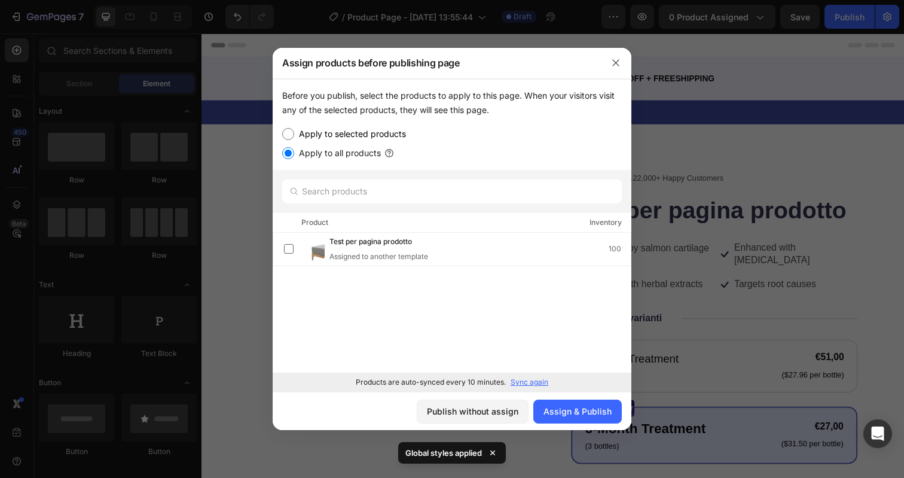
radio input "true"
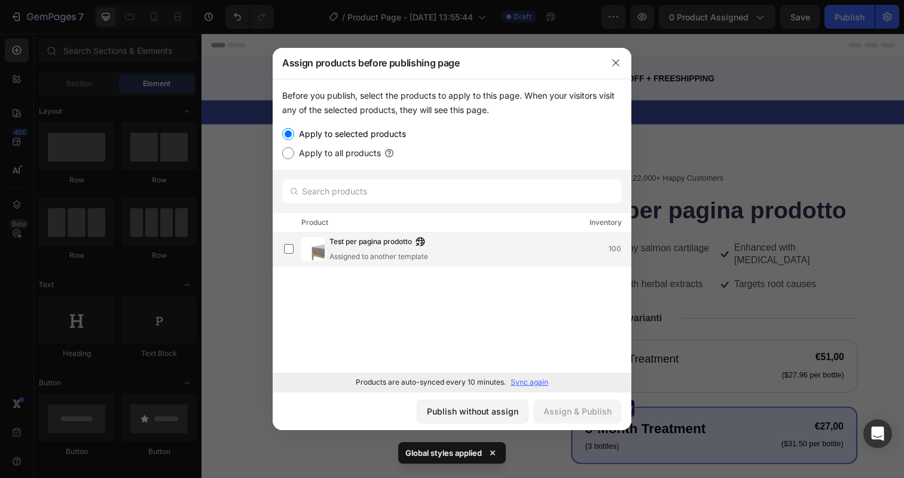
click at [353, 246] on span "Test per pagina prodotto" at bounding box center [370, 241] width 82 height 13
click at [580, 416] on div "Assign & Publish" at bounding box center [577, 411] width 68 height 13
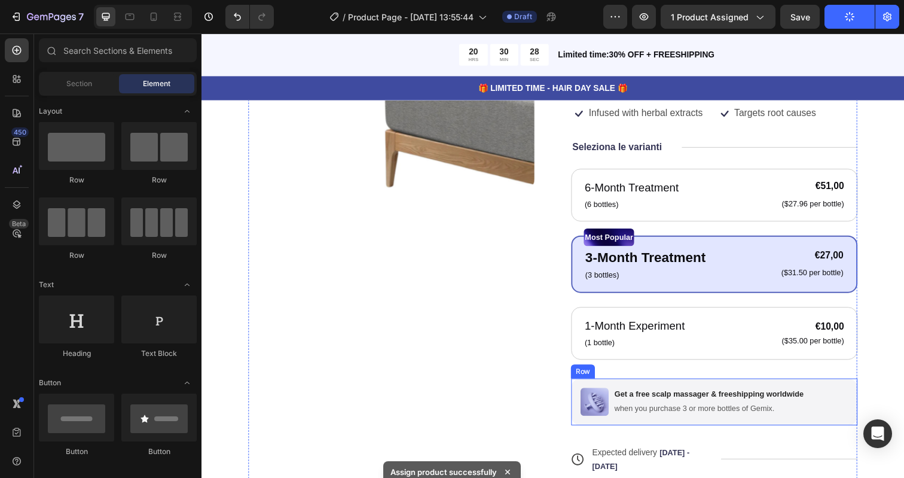
scroll to position [173, 0]
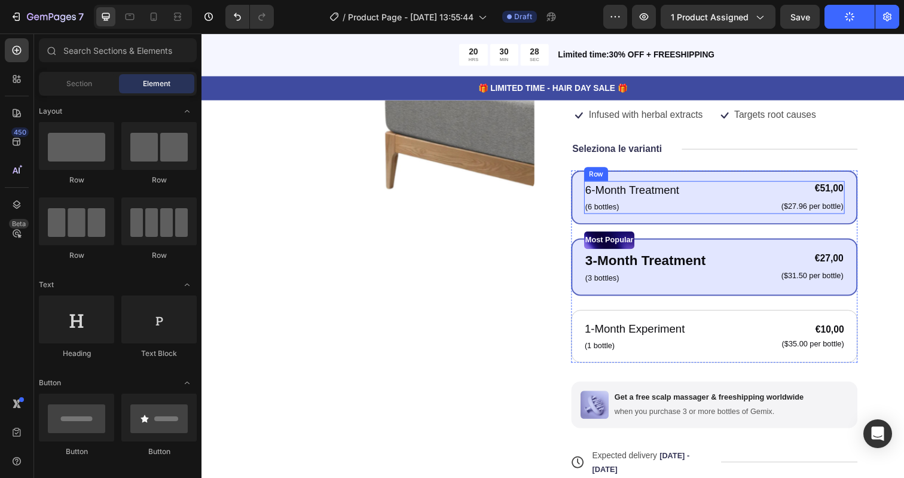
click at [707, 208] on div "6-Month Treatment Text Block (6 bottles) Text Block €51,00 Product Price Produc…" at bounding box center [725, 200] width 266 height 33
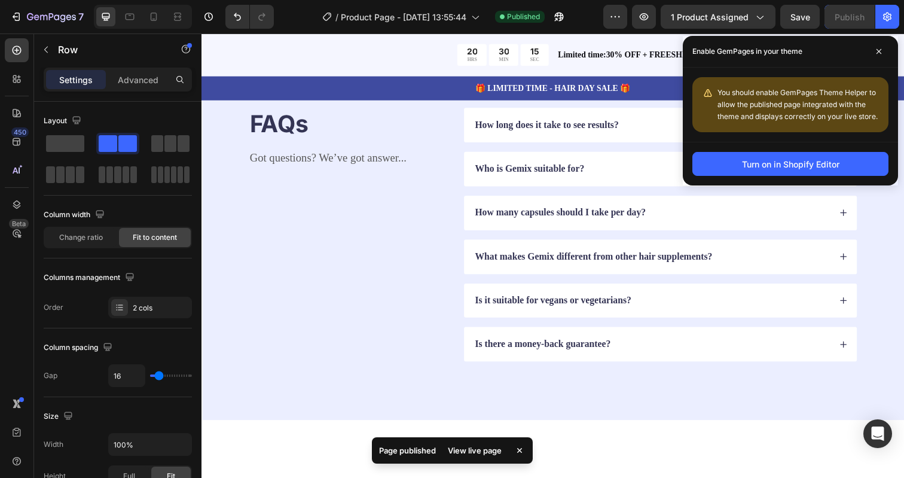
scroll to position [3271, 0]
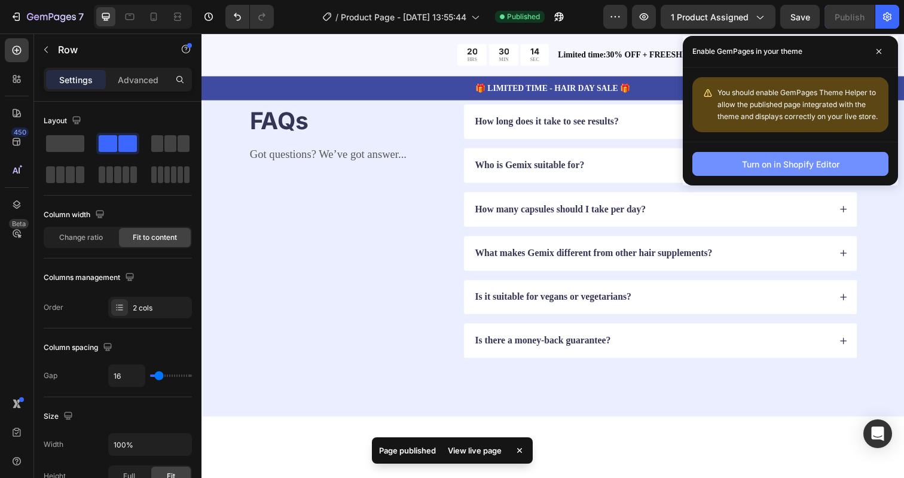
click at [794, 162] on div "Turn on in Shopify Editor" at bounding box center [790, 164] width 97 height 13
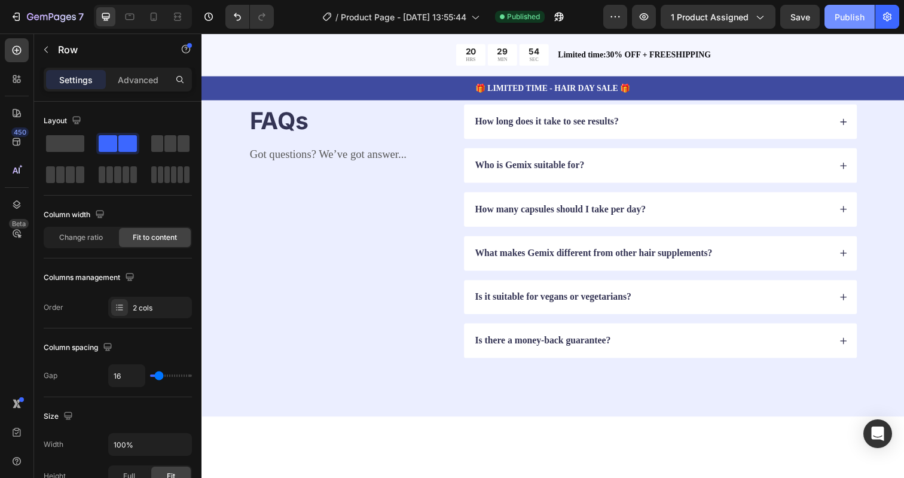
click at [845, 17] on div "Publish" at bounding box center [849, 17] width 30 height 13
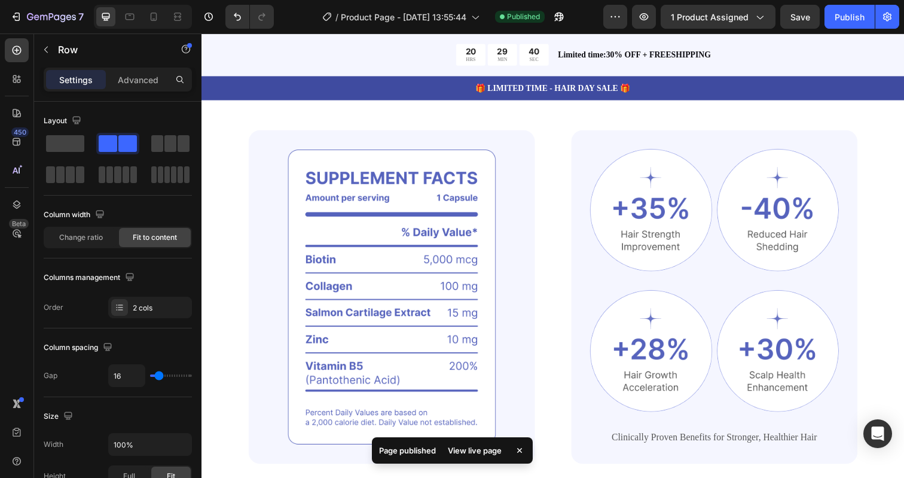
scroll to position [904, 0]
